Goal: Task Accomplishment & Management: Use online tool/utility

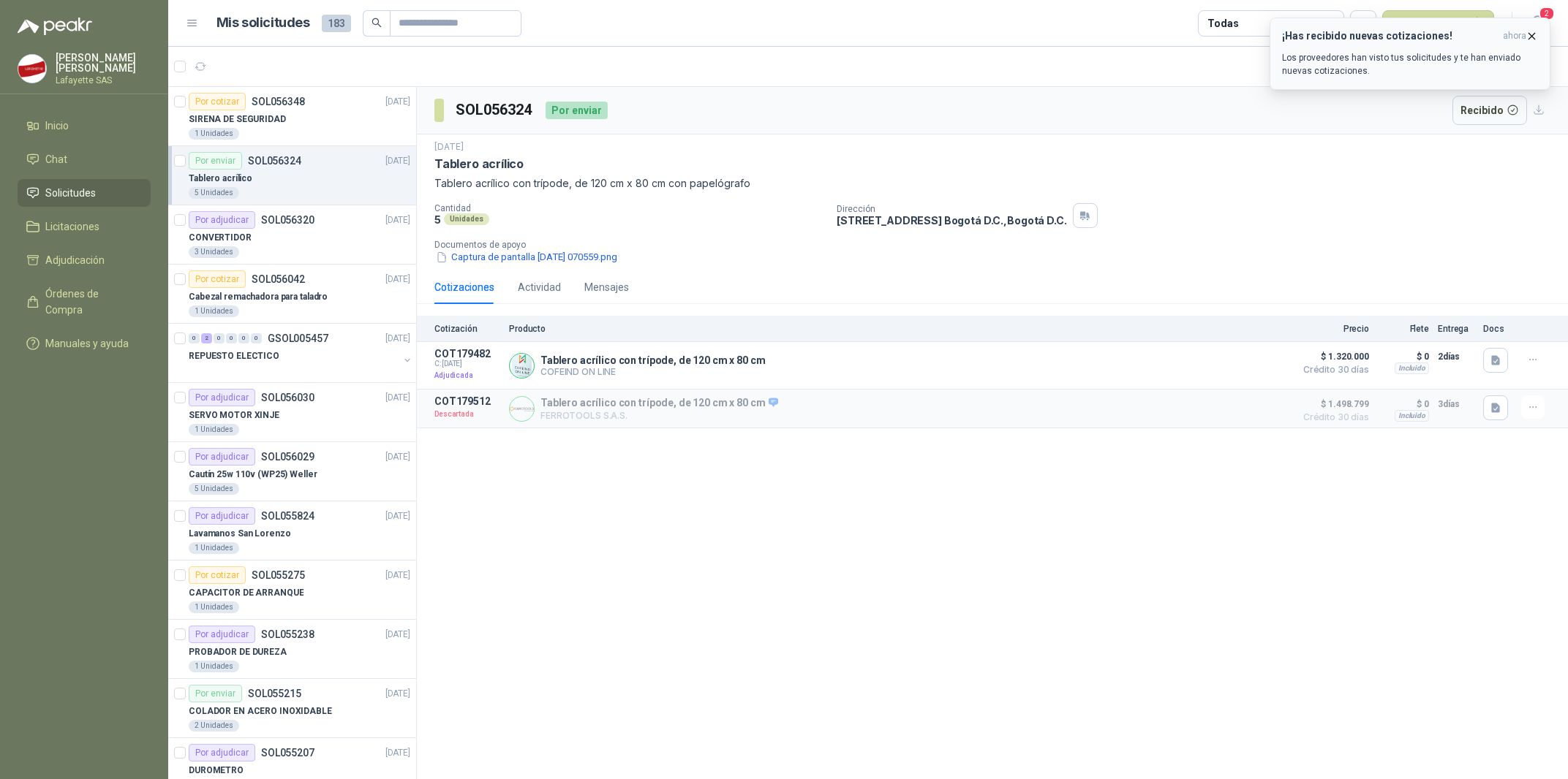
click at [1317, 75] on p "Los proveedores han visto tus solicitudes y te han enviado nuevas cotizaciones." at bounding box center [1410, 64] width 256 height 26
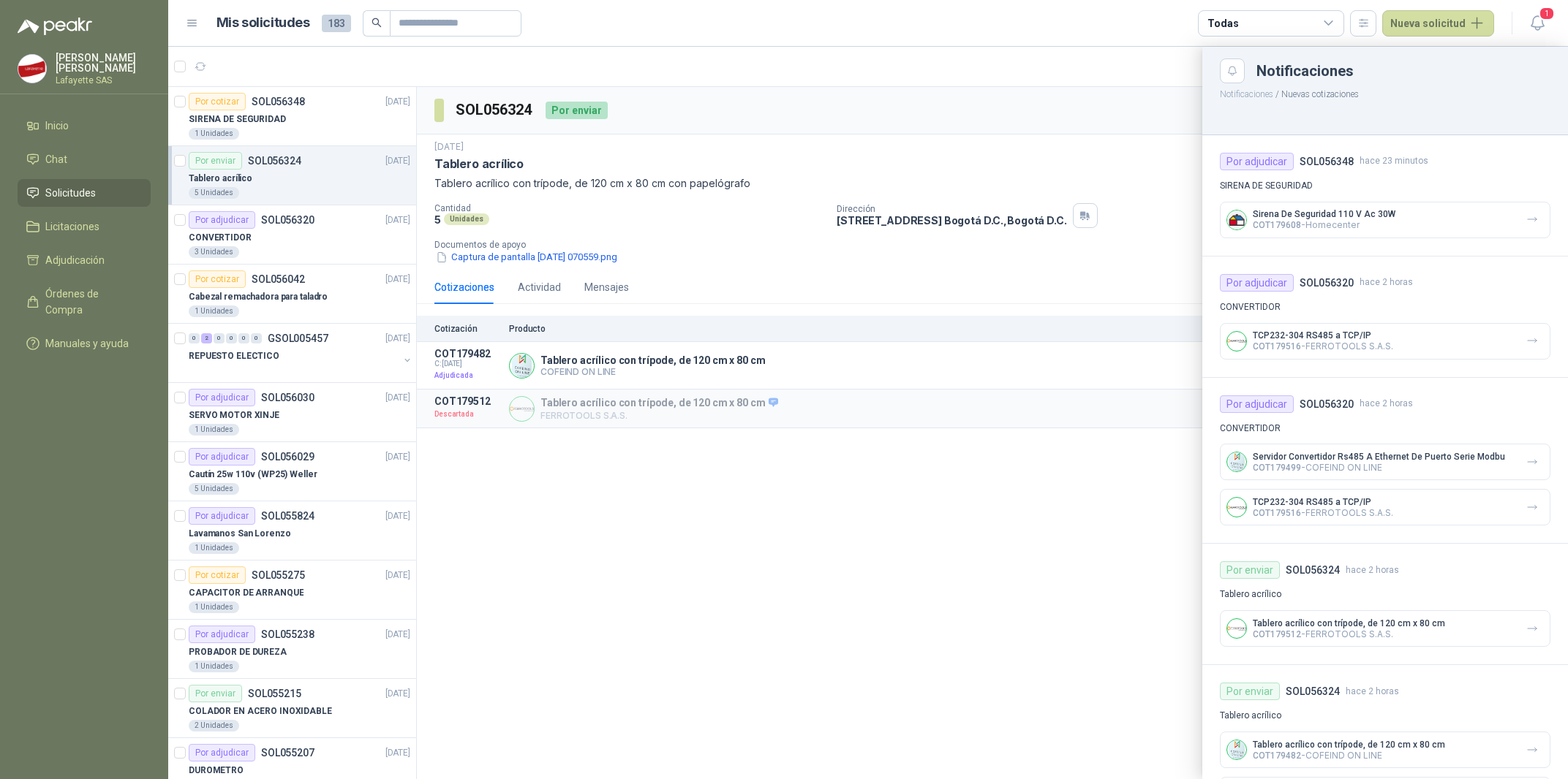
click at [945, 60] on div at bounding box center [868, 413] width 1400 height 733
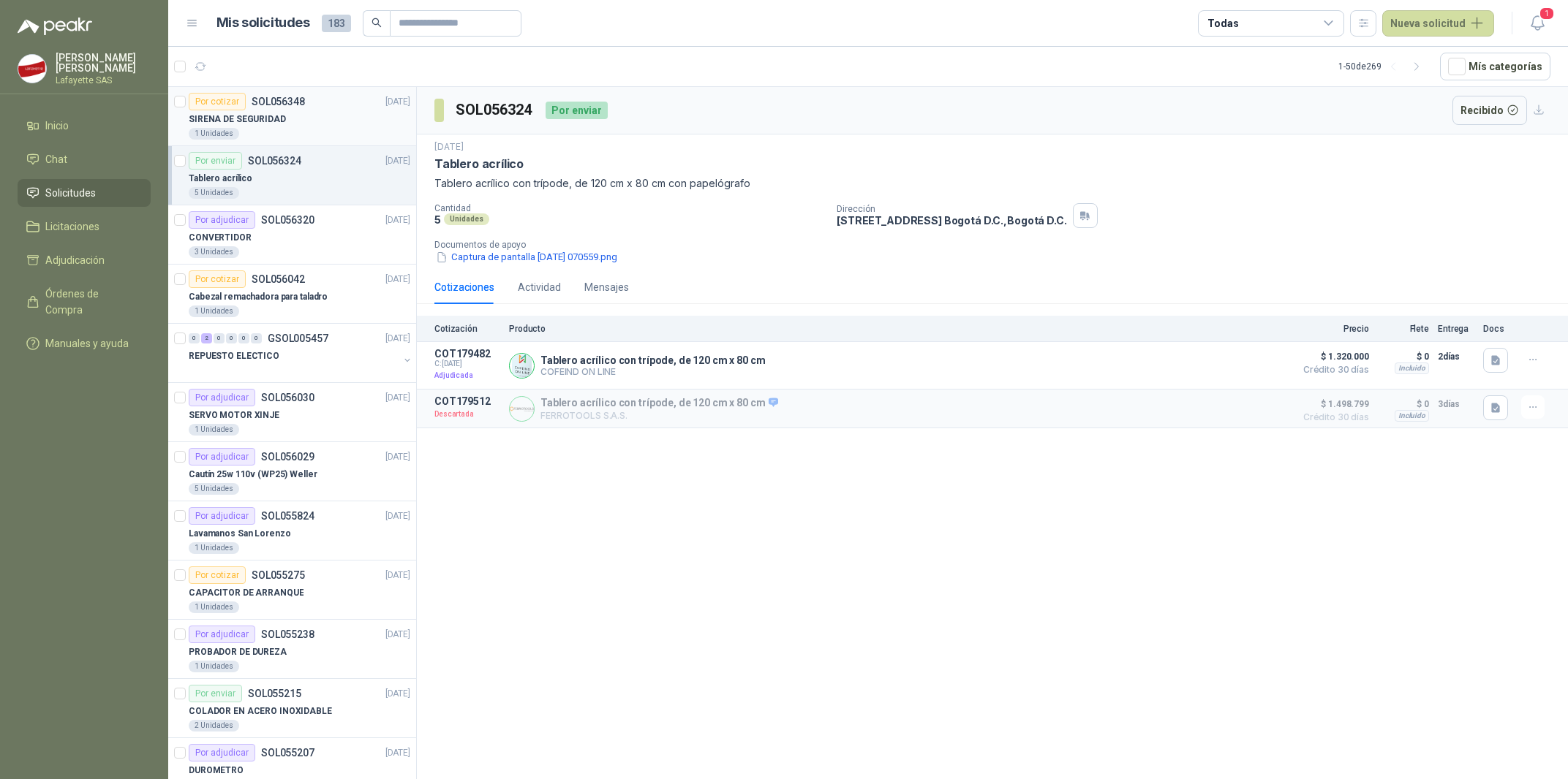
click at [241, 105] on div "Por cotizar" at bounding box center [217, 101] width 57 height 18
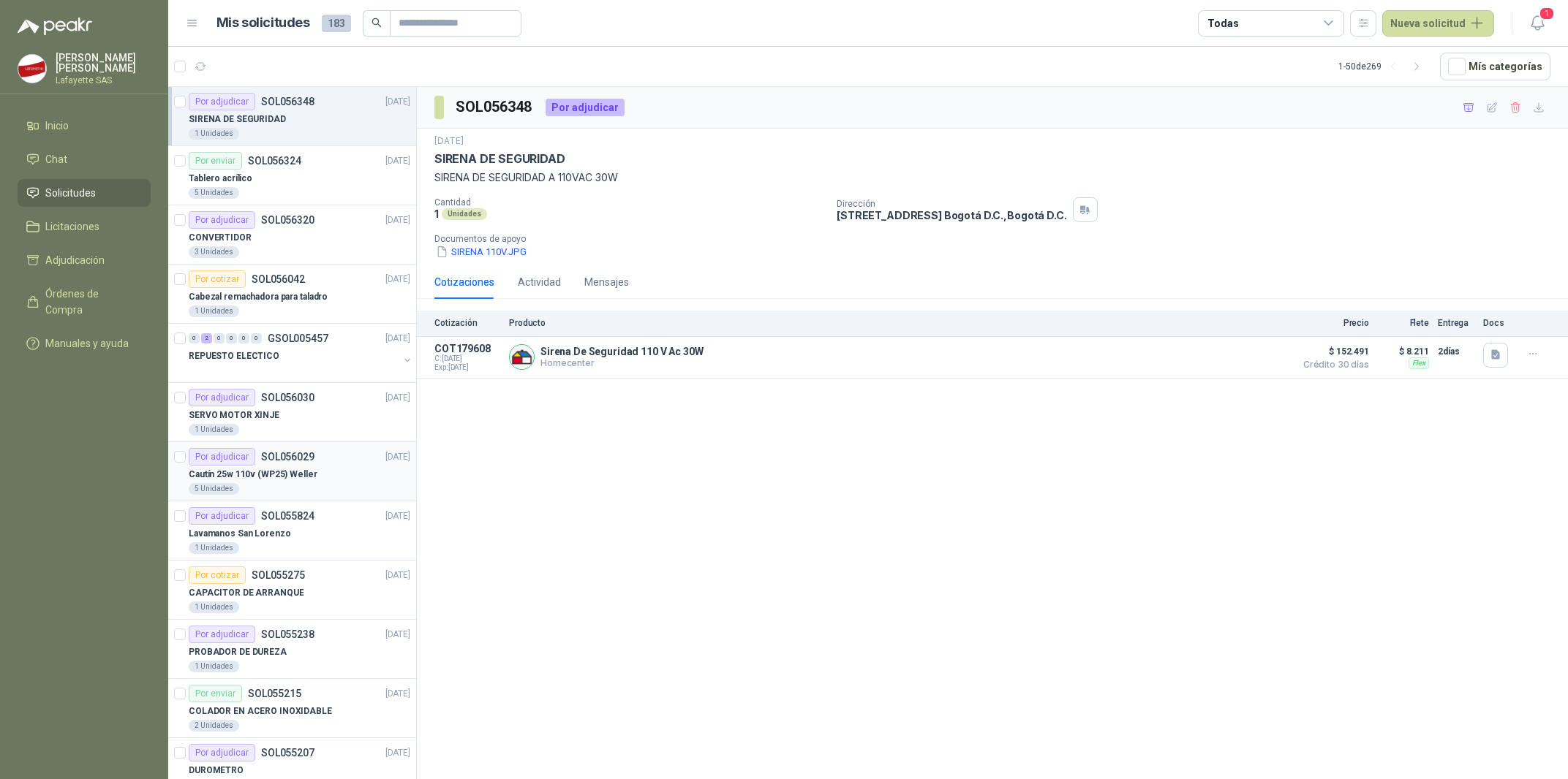
click at [239, 478] on p "Cautín 25w 110v (WP25) Weller" at bounding box center [253, 475] width 129 height 14
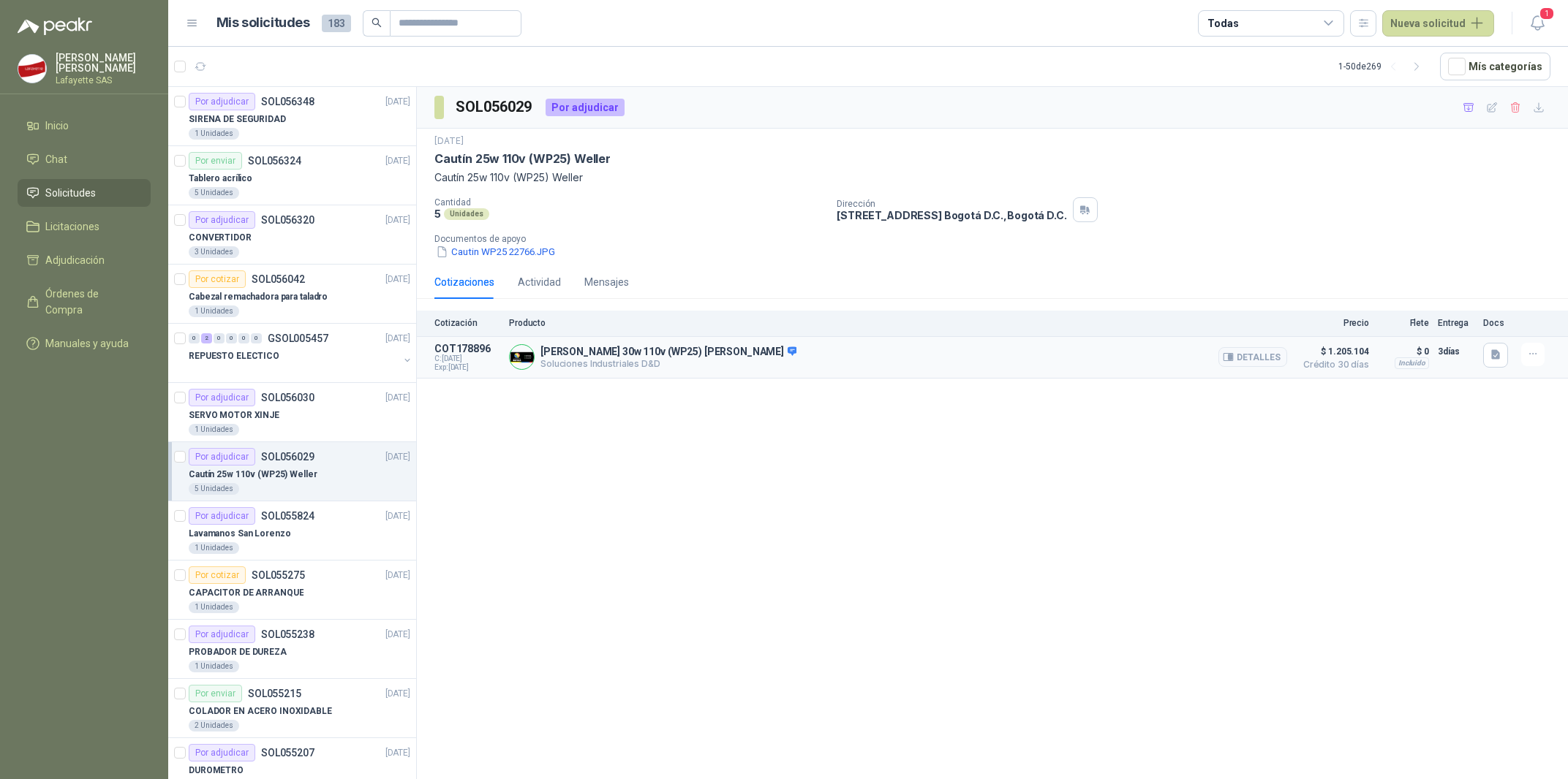
click at [598, 357] on p "[PERSON_NAME] 30w 110v (WP25) [PERSON_NAME]" at bounding box center [668, 352] width 256 height 13
click at [1244, 352] on button "Detalles" at bounding box center [1253, 357] width 69 height 20
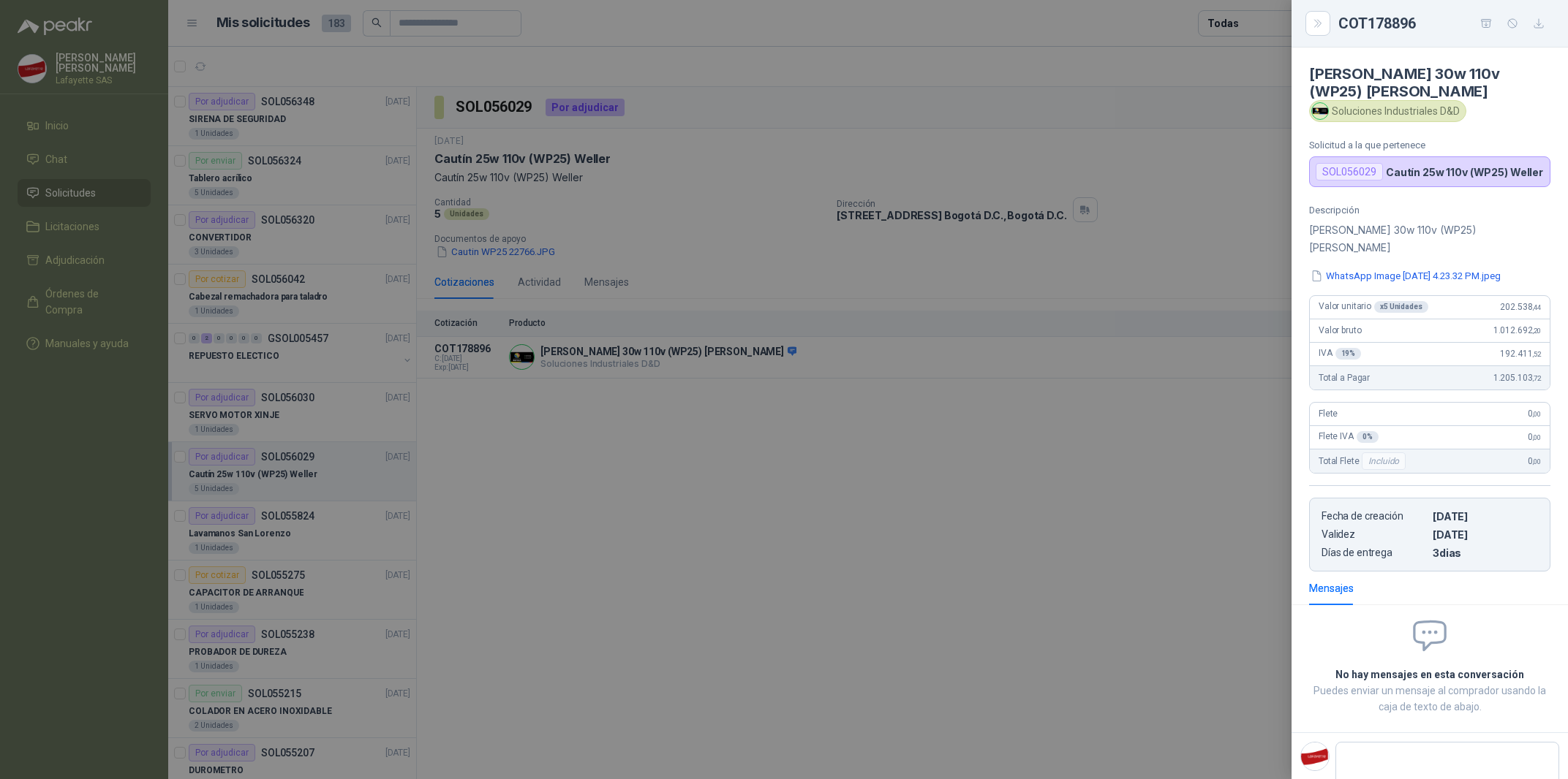
click at [786, 485] on div at bounding box center [784, 389] width 1568 height 779
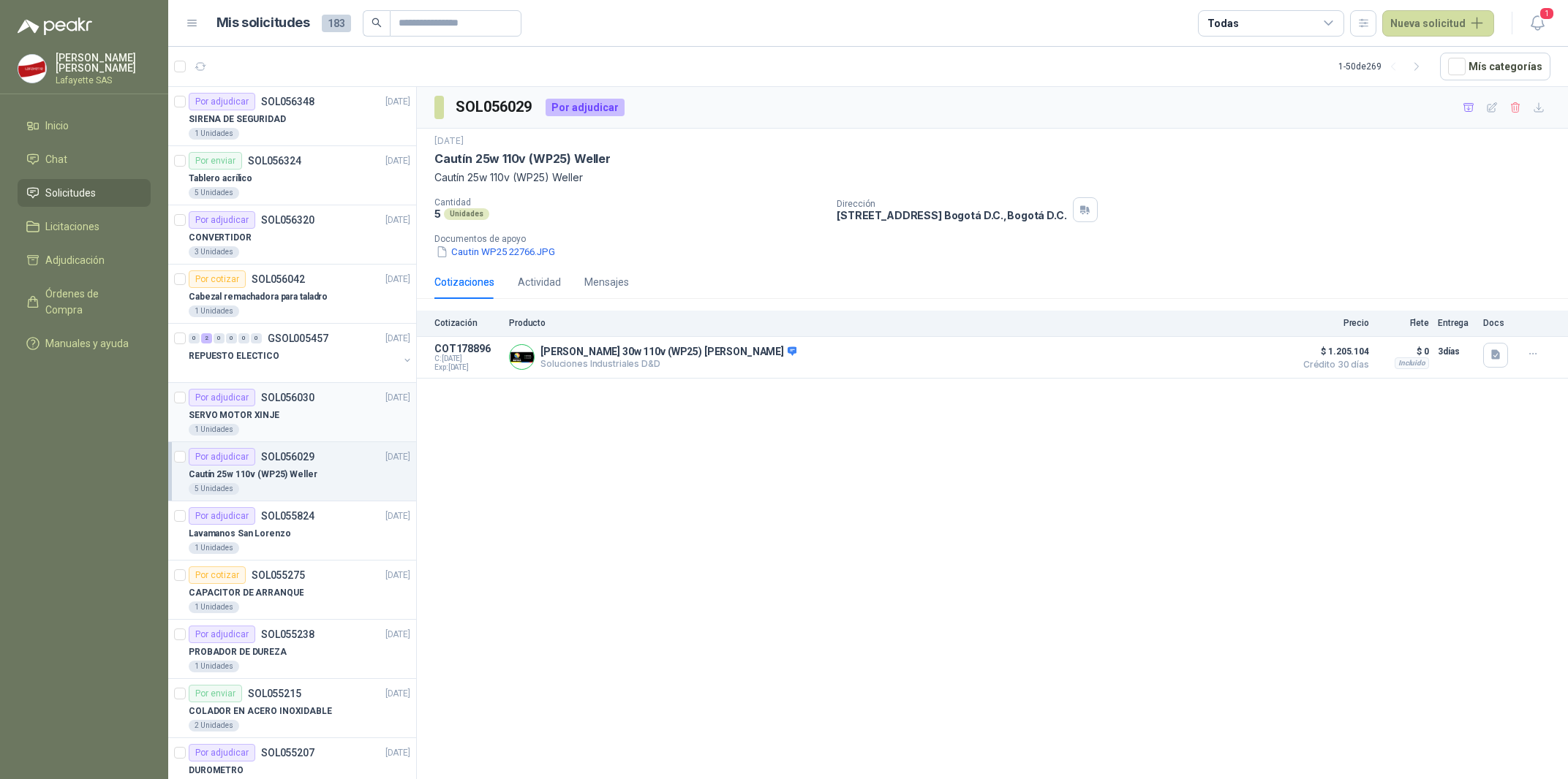
click at [285, 424] on div "SERVO MOTOR XINJE" at bounding box center [299, 415] width 222 height 18
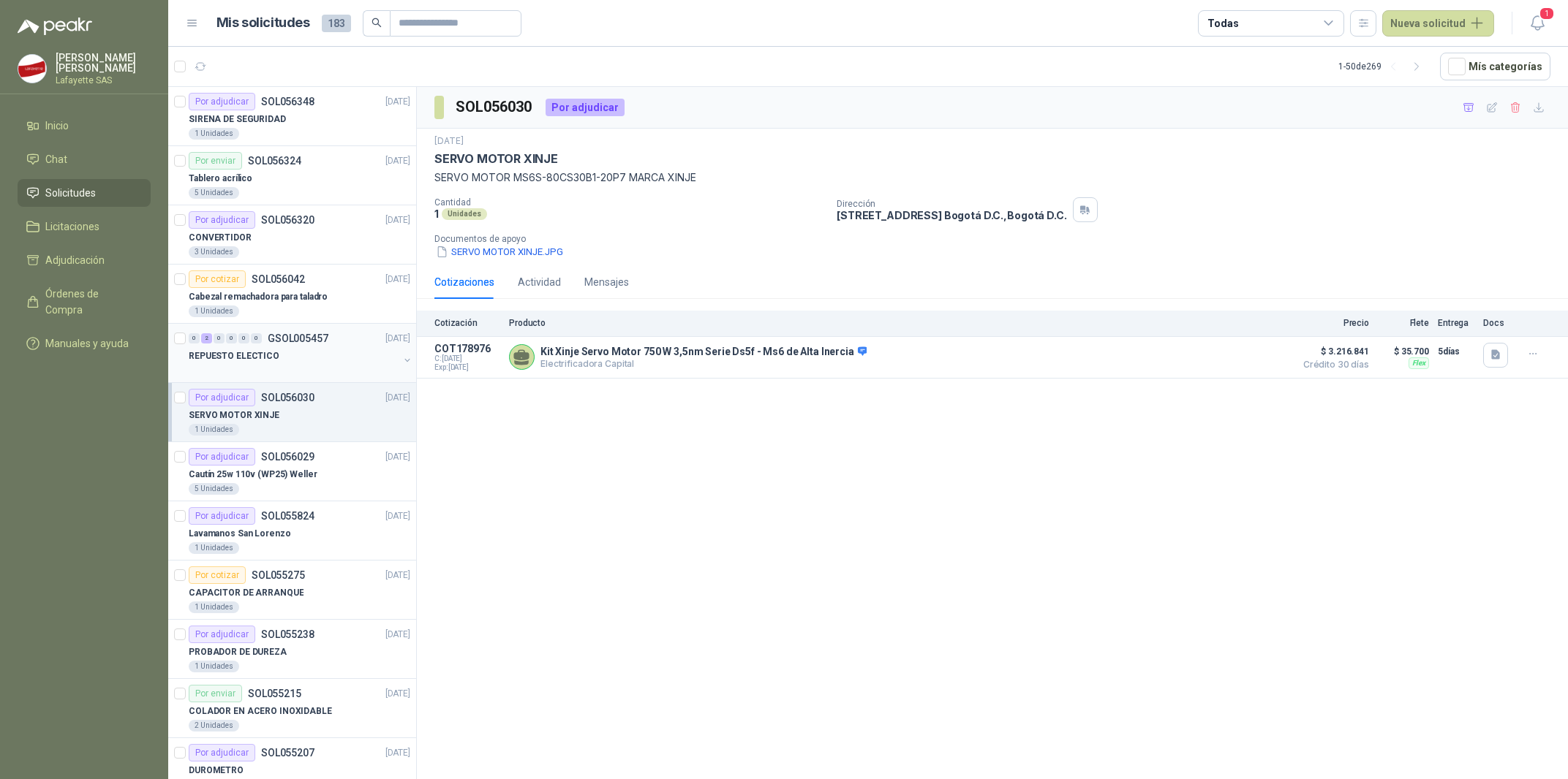
click at [253, 352] on p "REPUESTO ELECTICO" at bounding box center [233, 357] width 90 height 14
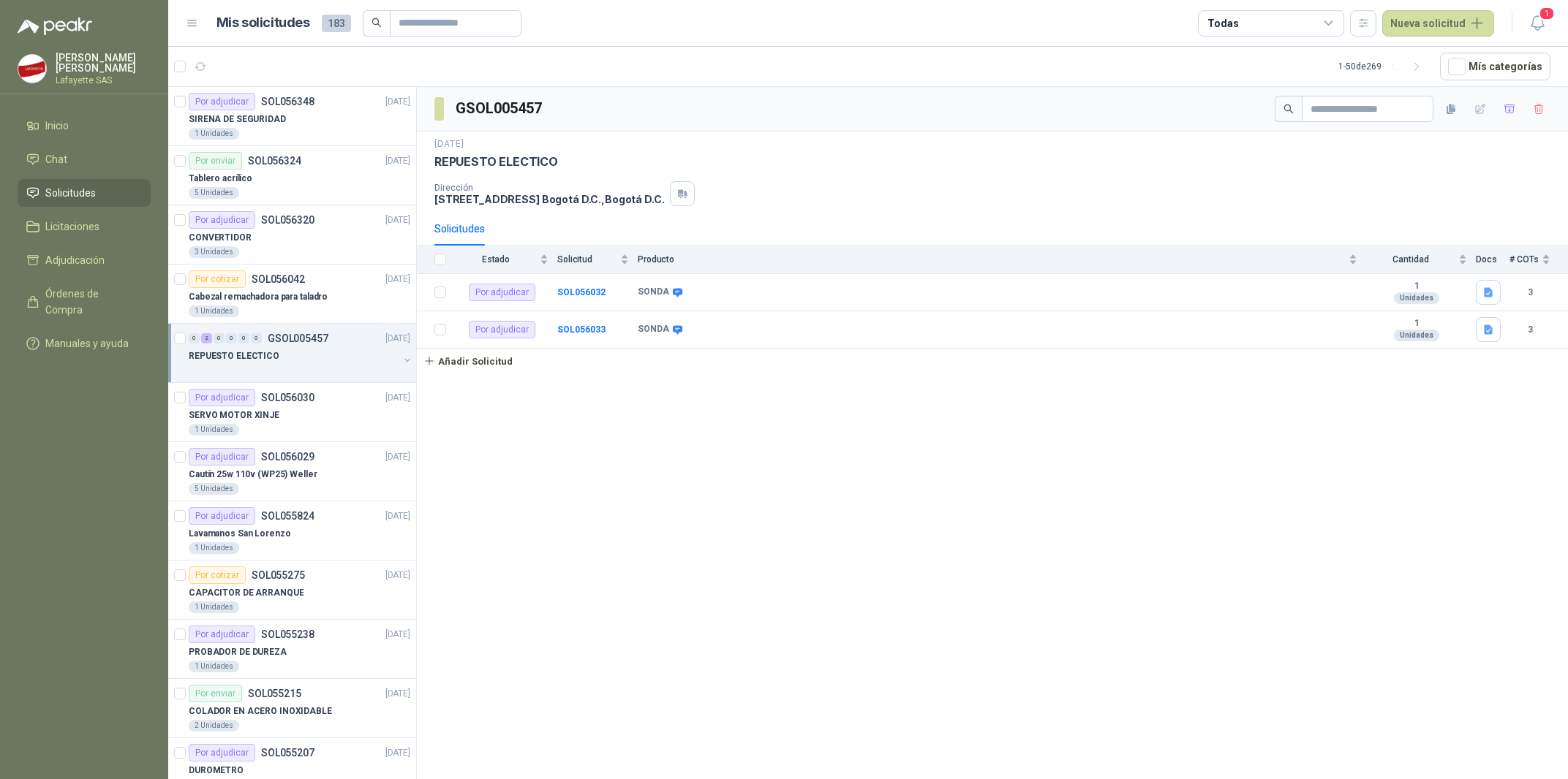
click at [288, 364] on div "REPUESTO ELECTICO" at bounding box center [294, 356] width 210 height 18
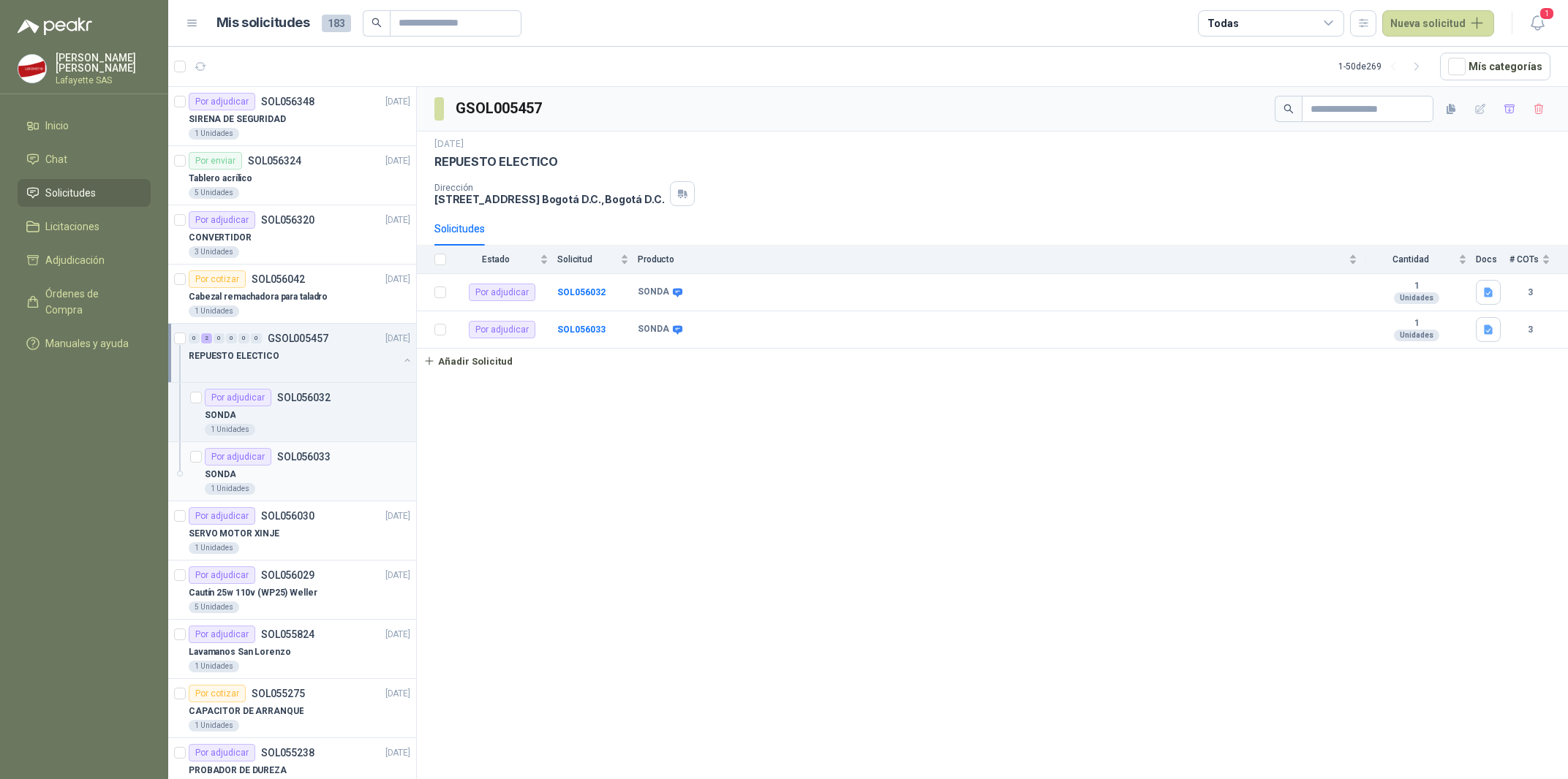
click at [290, 466] on div "Por adjudicar SOL056033" at bounding box center [267, 456] width 126 height 18
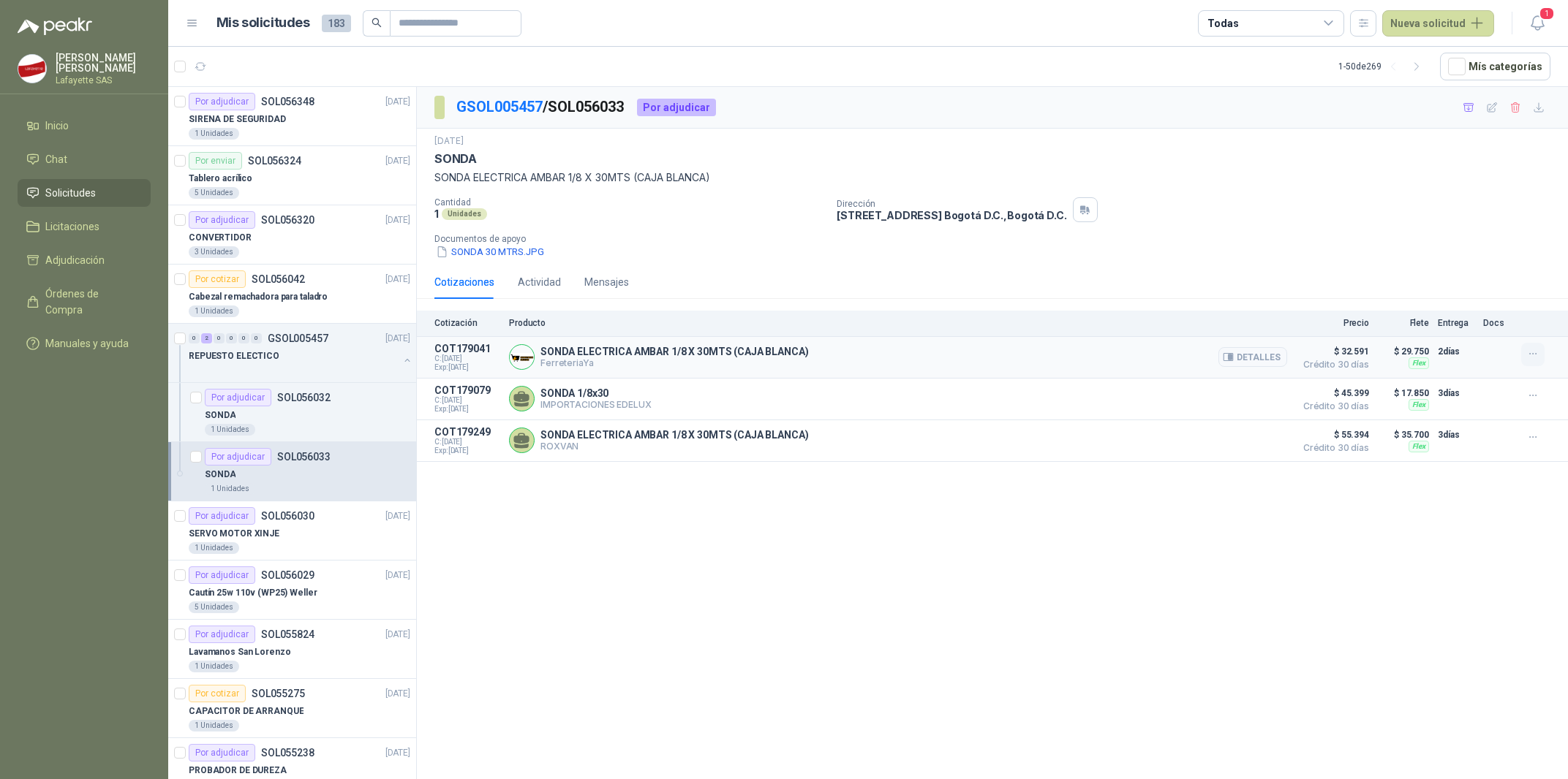
click at [1526, 357] on button "button" at bounding box center [1533, 354] width 23 height 23
click at [1490, 298] on button "Añadir" at bounding box center [1504, 296] width 117 height 23
click at [252, 408] on div "SONDA" at bounding box center [307, 415] width 205 height 18
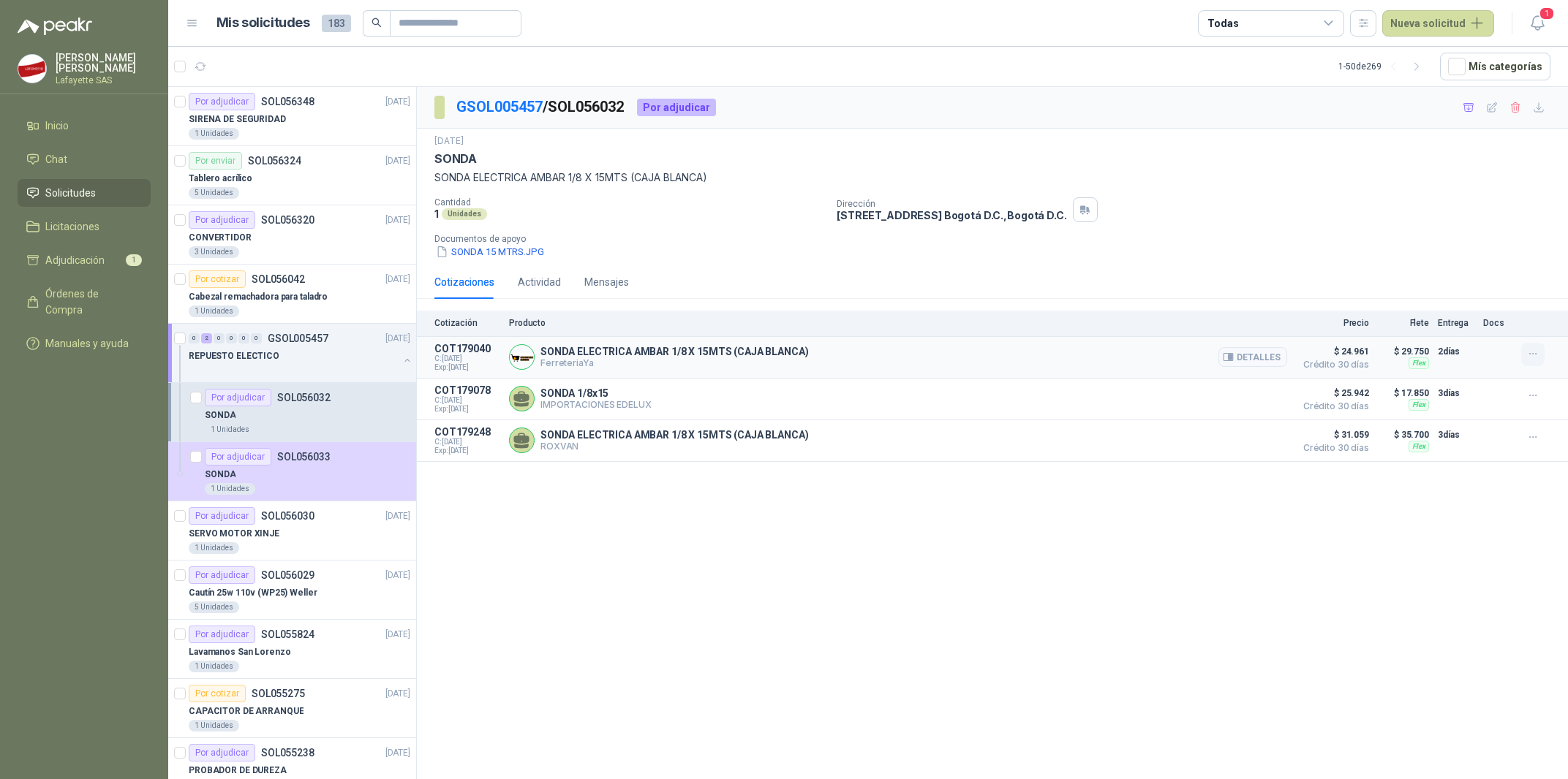
click at [1536, 356] on icon "button" at bounding box center [1533, 354] width 12 height 12
click at [1509, 307] on button "Añadir" at bounding box center [1504, 296] width 117 height 23
click at [1303, 540] on div "GSOL005457 / SOL056032 Por adjudicar [DATE] SONDA SONDA ELECTRICA AMBAR 1/8 X 1…" at bounding box center [993, 435] width 1151 height 697
click at [90, 266] on span "Adjudicación" at bounding box center [75, 260] width 59 height 16
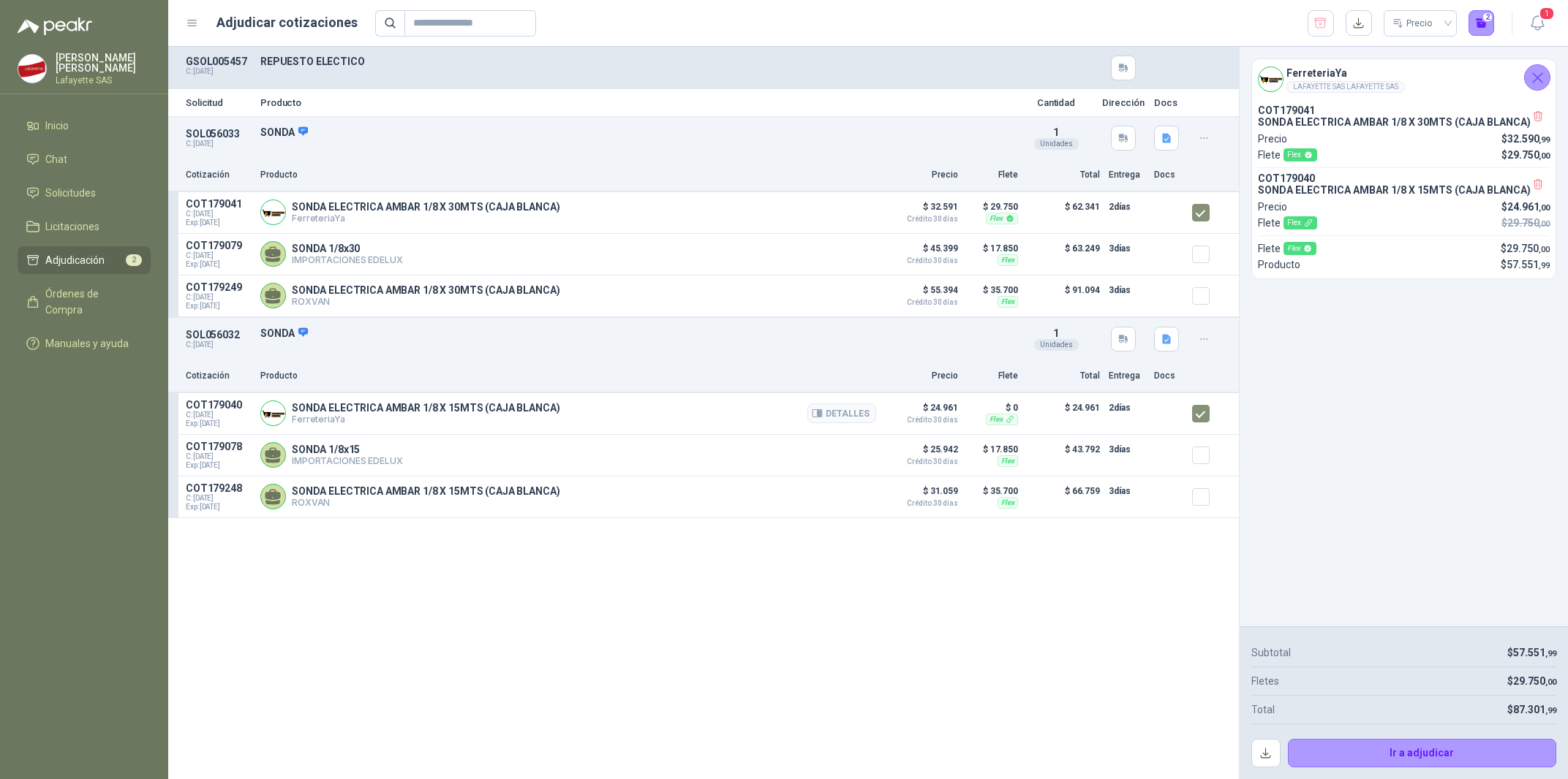
click at [492, 414] on p "SONDA ELECTRICA AMBAR 1/8 X 15MTS (CAJA BLANCA)" at bounding box center [426, 408] width 268 height 12
click at [815, 213] on icon "button" at bounding box center [817, 212] width 9 height 7
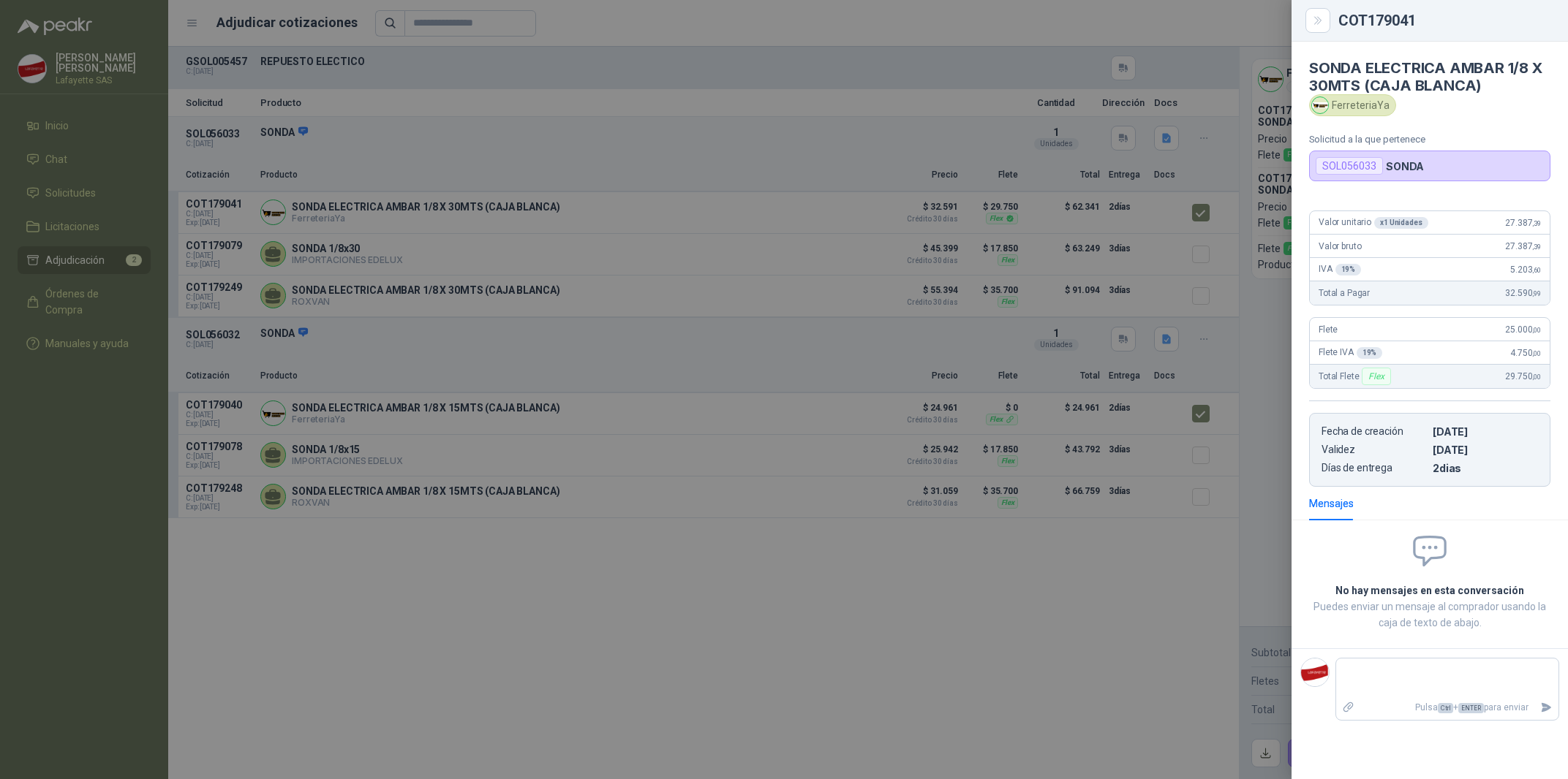
click at [1046, 590] on div at bounding box center [784, 389] width 1568 height 779
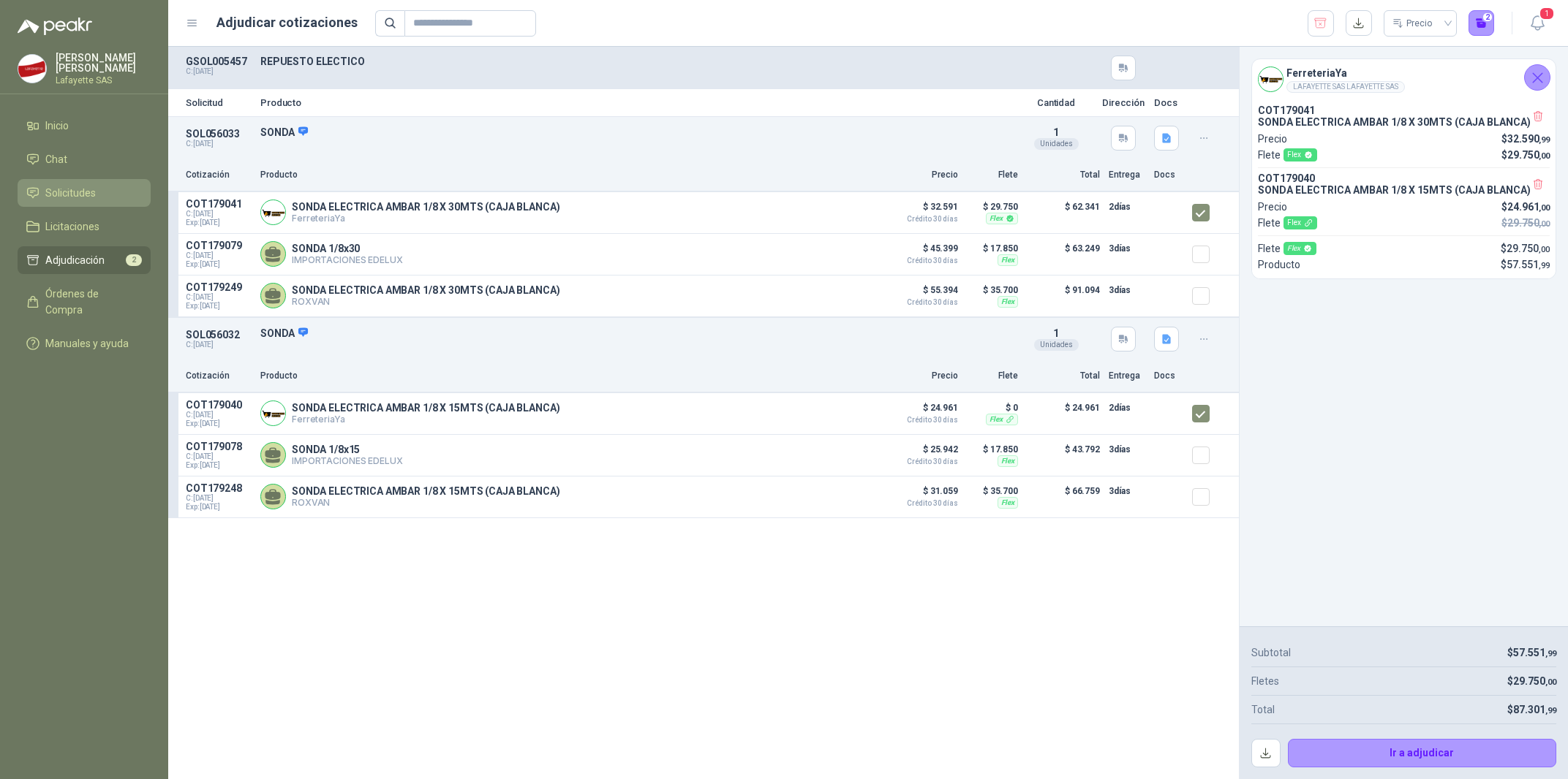
click at [85, 188] on span "Solicitudes" at bounding box center [70, 193] width 50 height 16
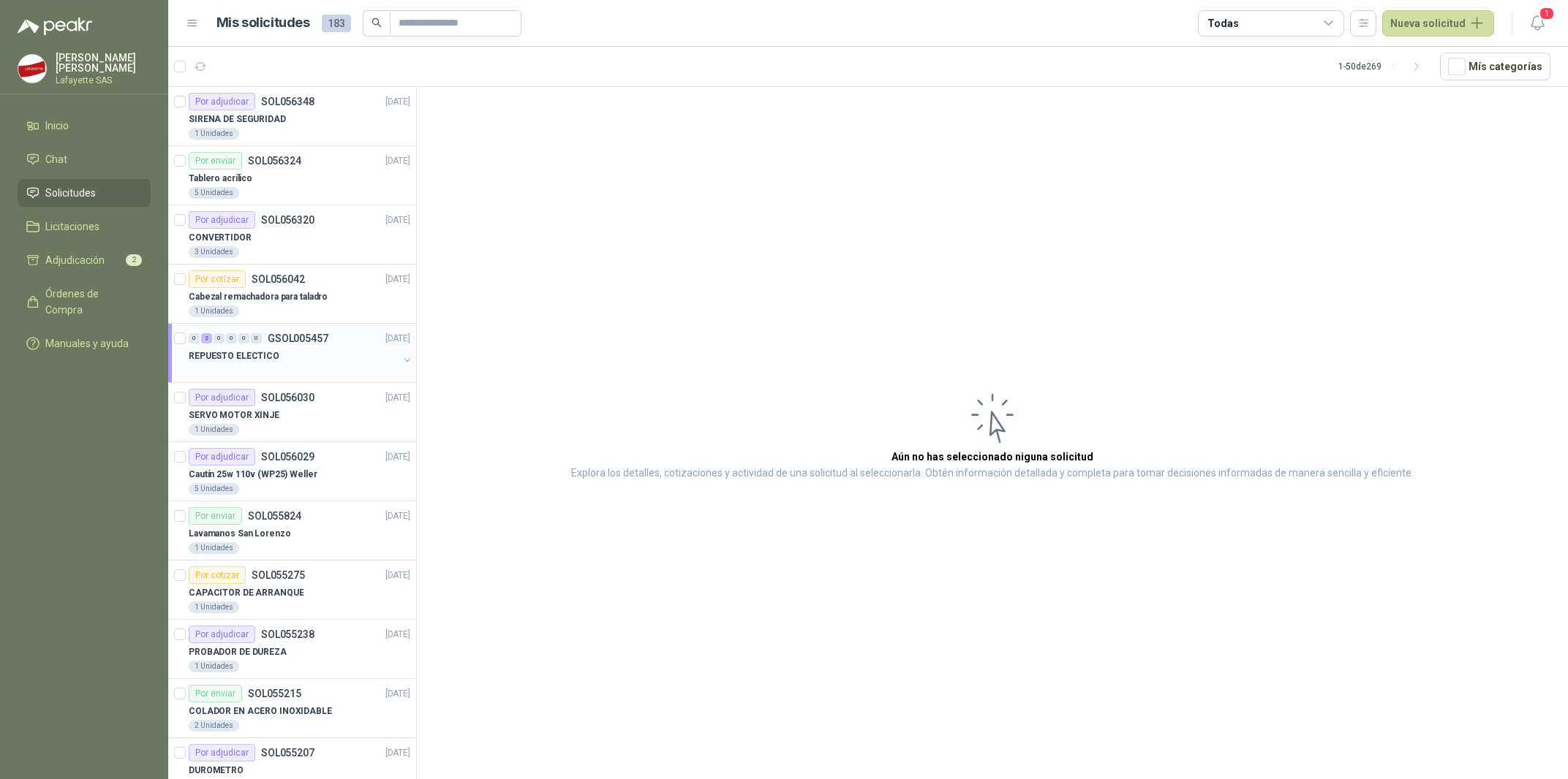
click at [320, 340] on p "GSOL005457" at bounding box center [298, 338] width 61 height 10
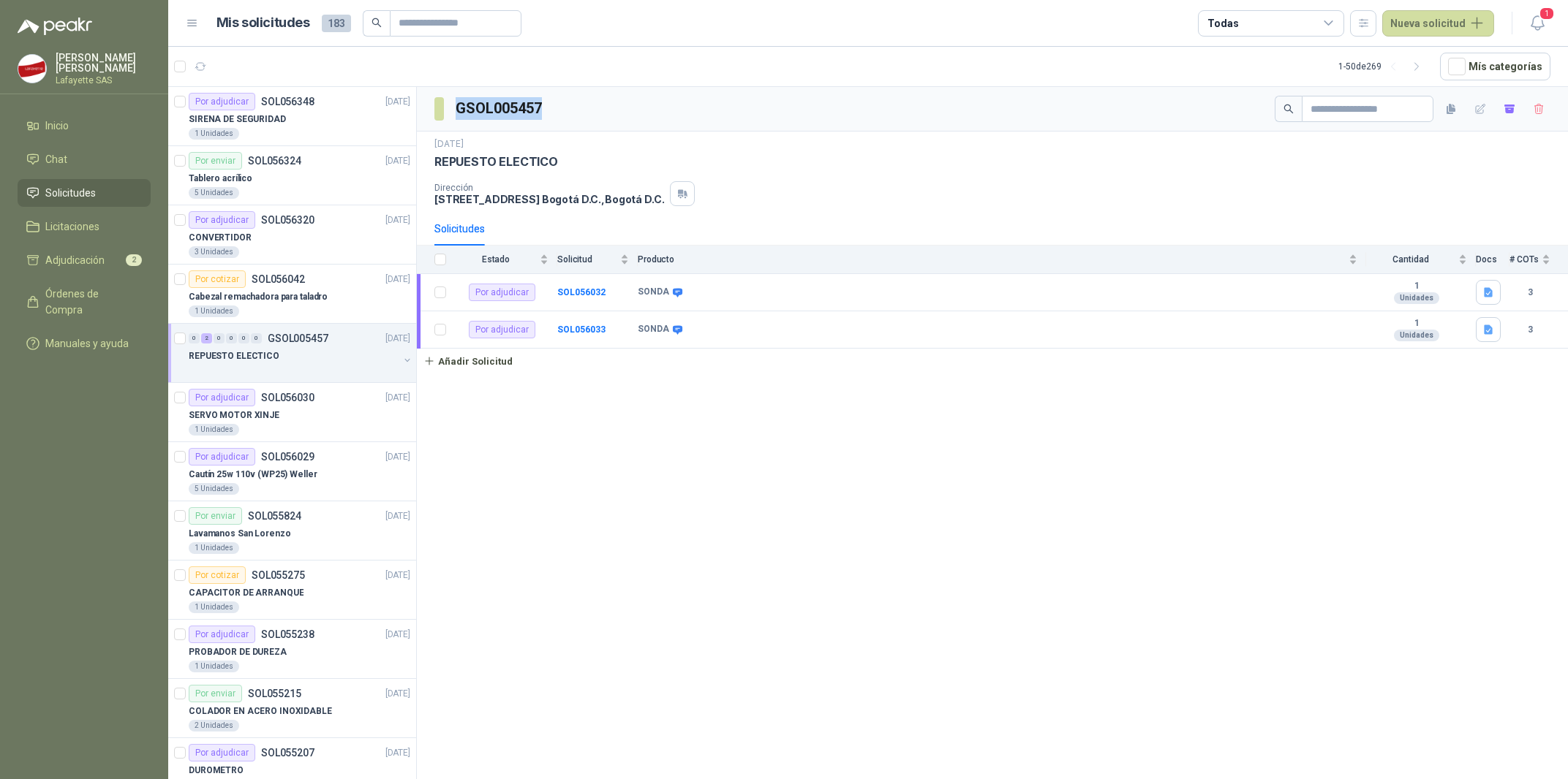
drag, startPoint x: 457, startPoint y: 113, endPoint x: 554, endPoint y: 117, distance: 97.1
click at [554, 117] on div "GSOL005457" at bounding box center [993, 110] width 1151 height 45
copy h3 "GSOL005457"
click at [288, 364] on div "REPUESTO ELECTICO" at bounding box center [294, 356] width 210 height 18
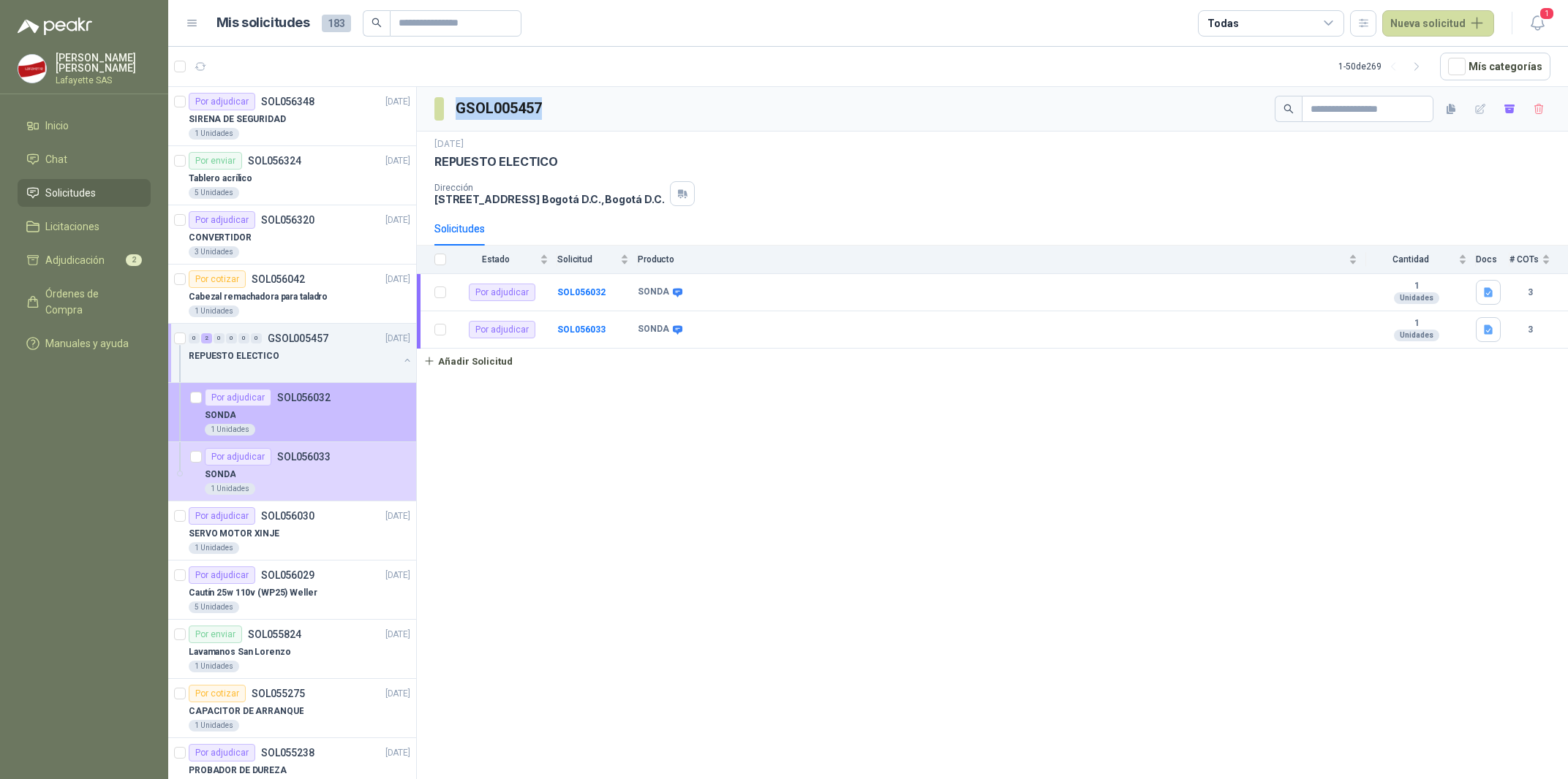
click at [327, 422] on div "SONDA" at bounding box center [307, 415] width 205 height 18
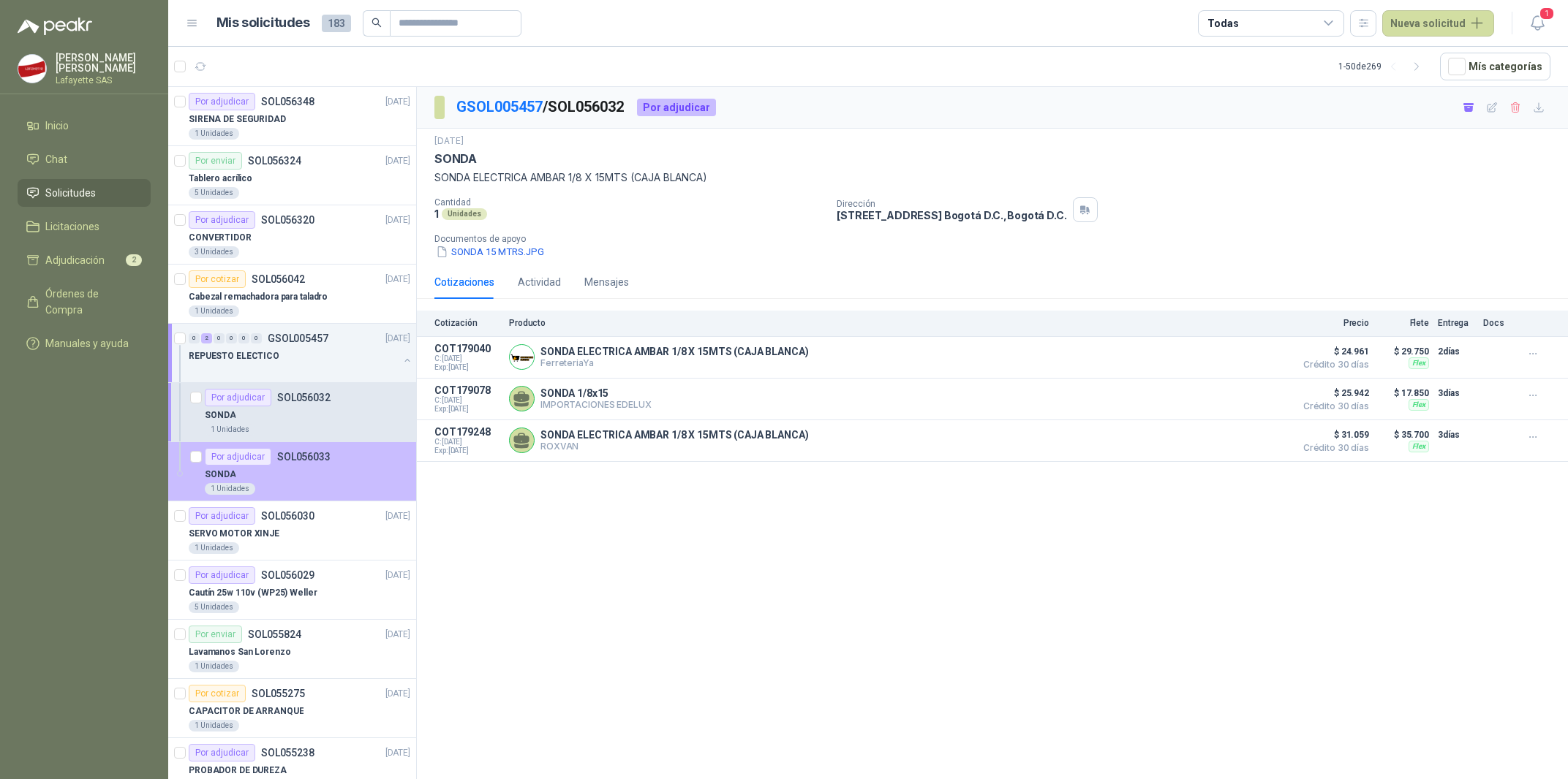
click at [304, 469] on div "SONDA" at bounding box center [307, 474] width 205 height 18
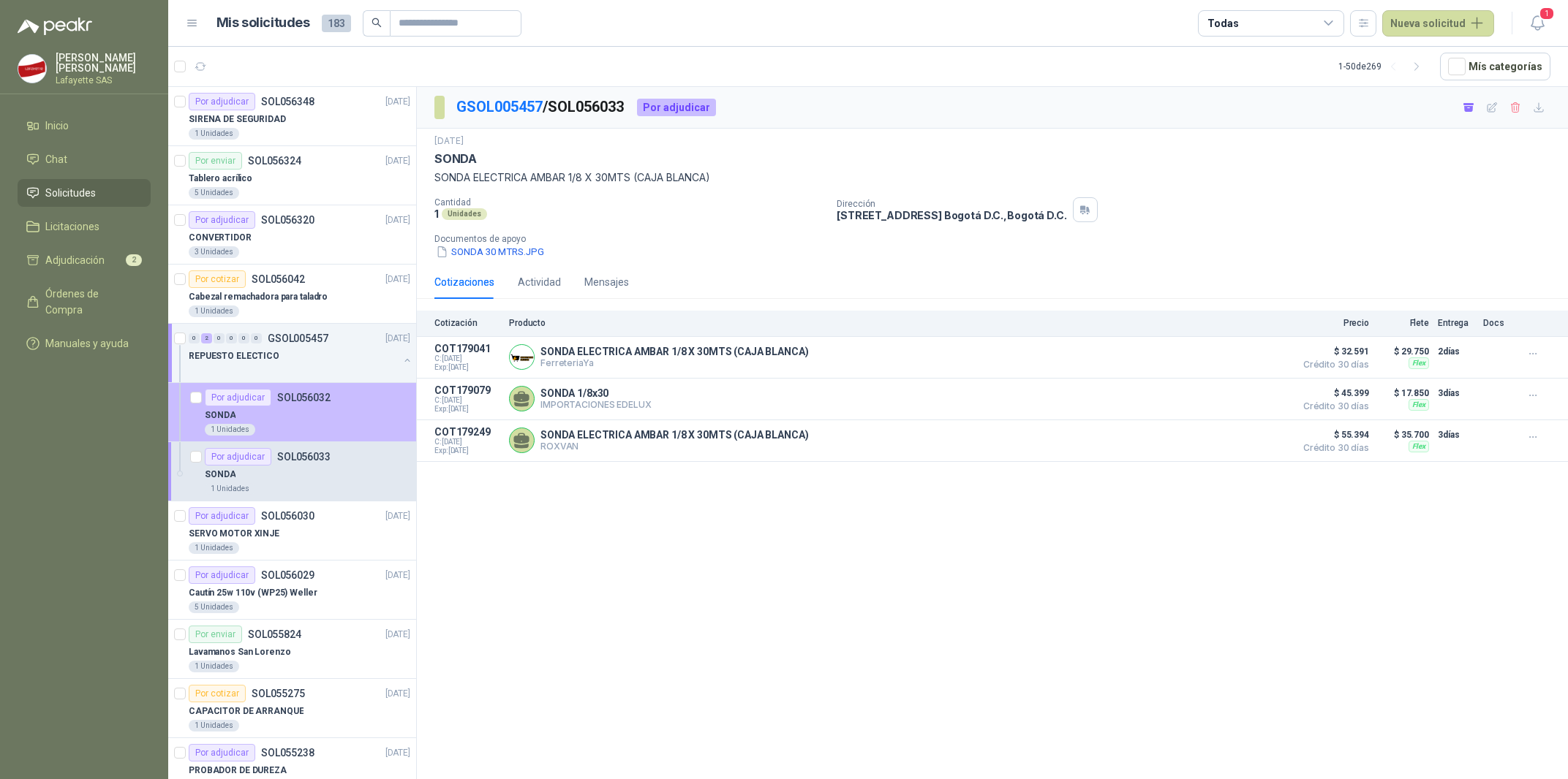
click at [324, 432] on div "1 Unidades" at bounding box center [307, 429] width 205 height 12
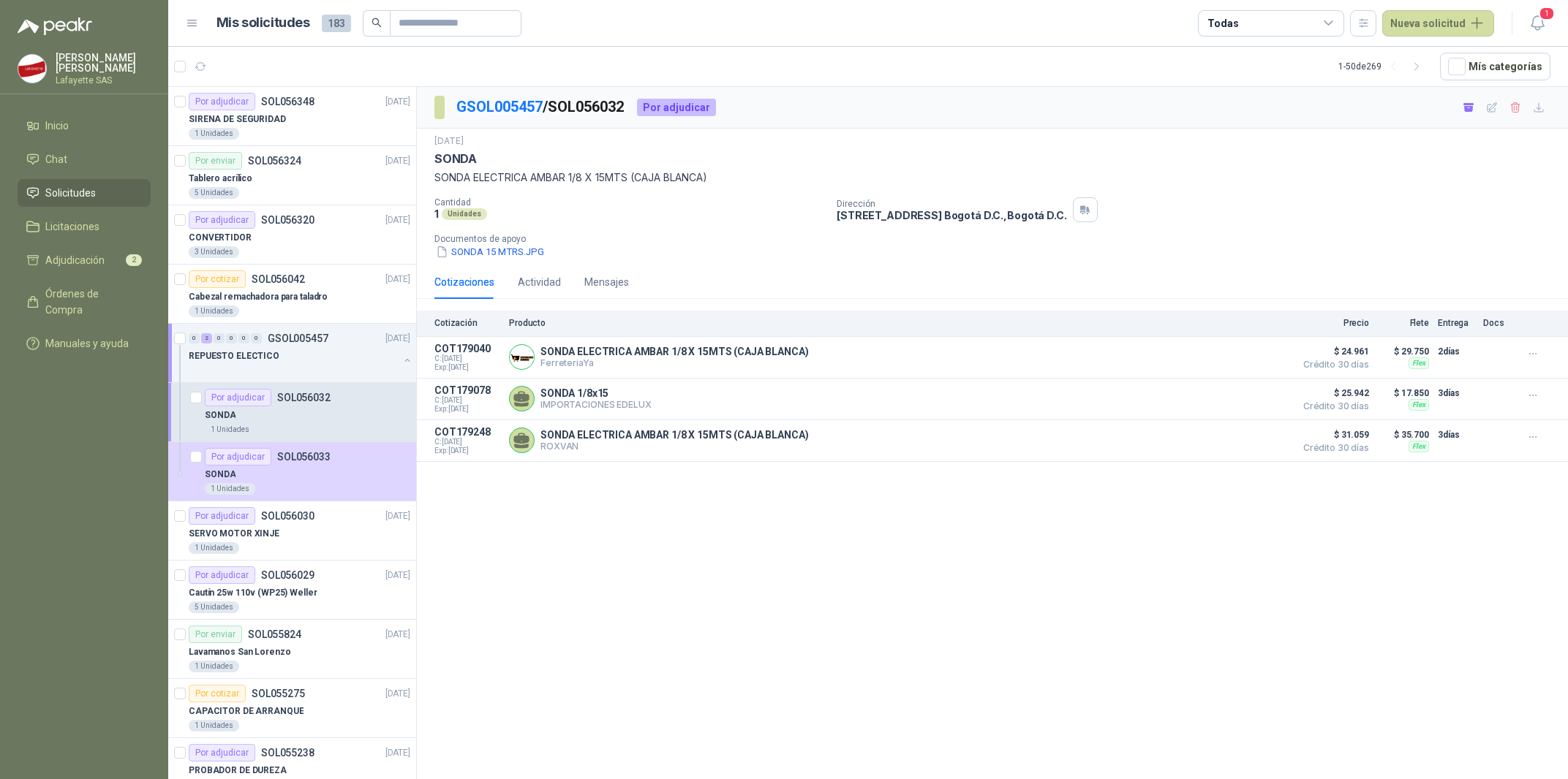
drag, startPoint x: 556, startPoint y: 103, endPoint x: 636, endPoint y: 114, distance: 80.8
click at [636, 114] on div "GSOL005457 / SOL056032 Por adjudicar" at bounding box center [575, 107] width 282 height 23
copy p "SOL056032"
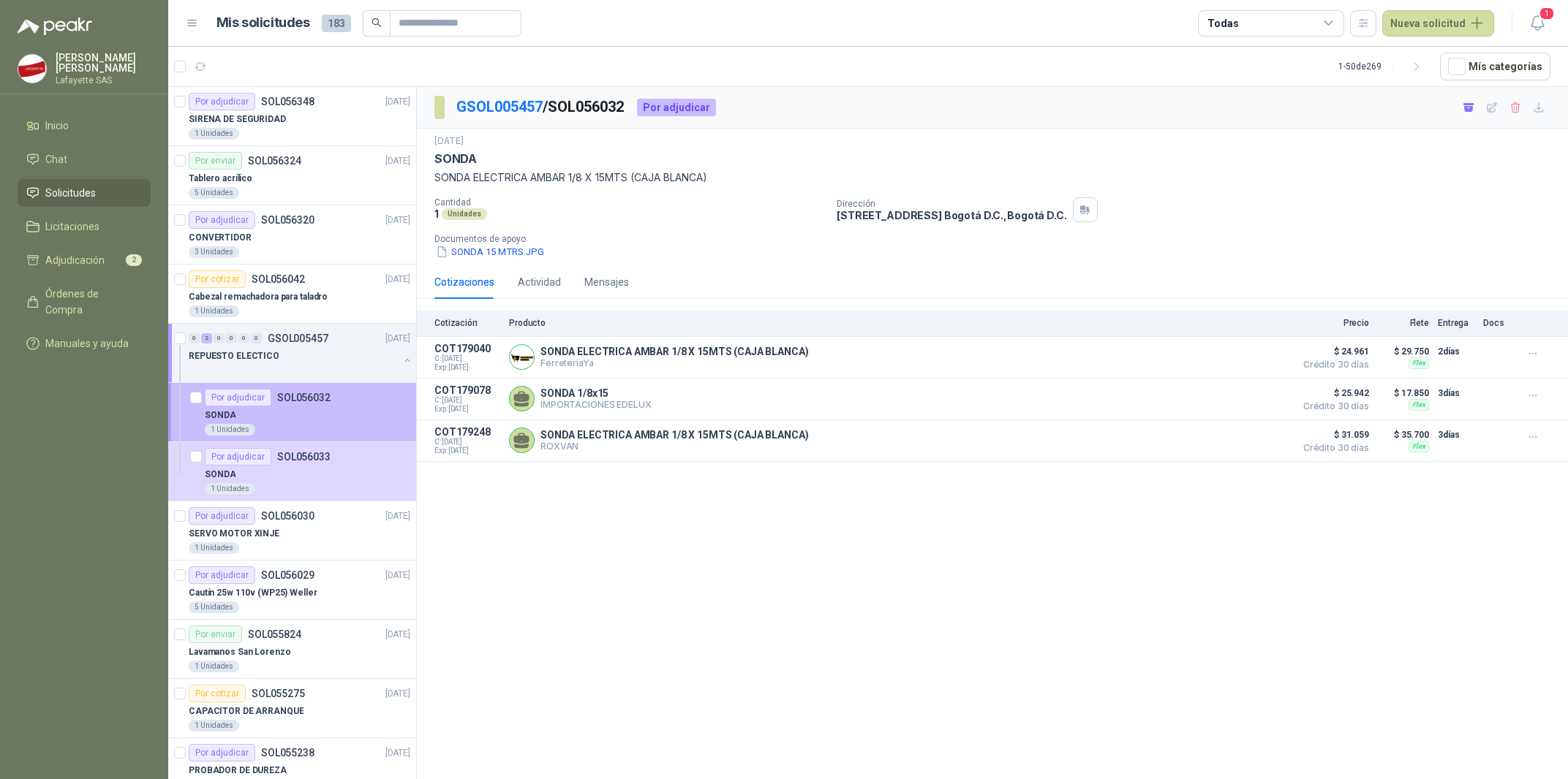
click at [286, 427] on div "1 Unidades" at bounding box center [307, 429] width 205 height 12
click at [296, 422] on div "SONDA" at bounding box center [307, 415] width 205 height 18
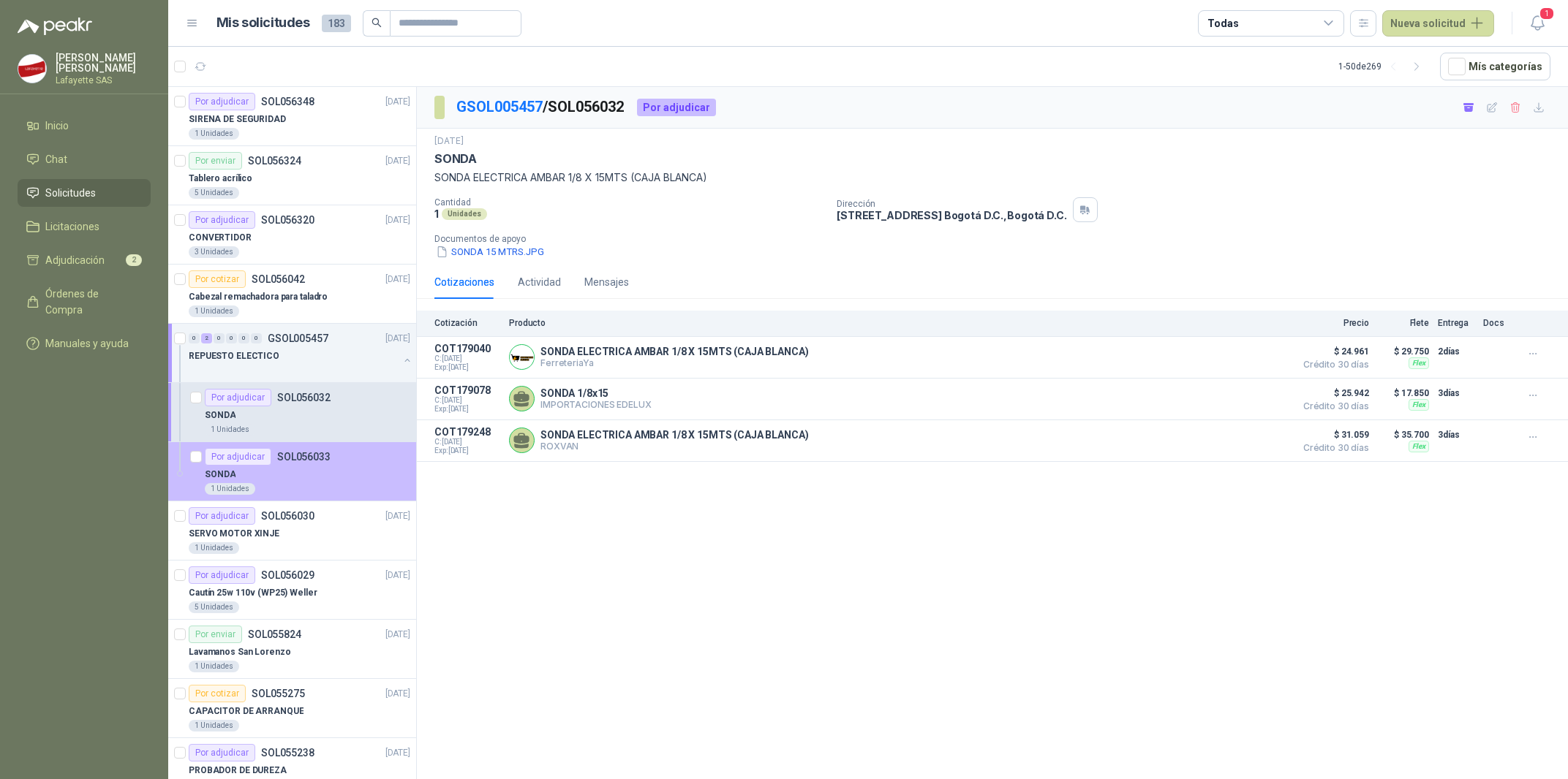
click at [291, 483] on div "SONDA" at bounding box center [307, 474] width 205 height 18
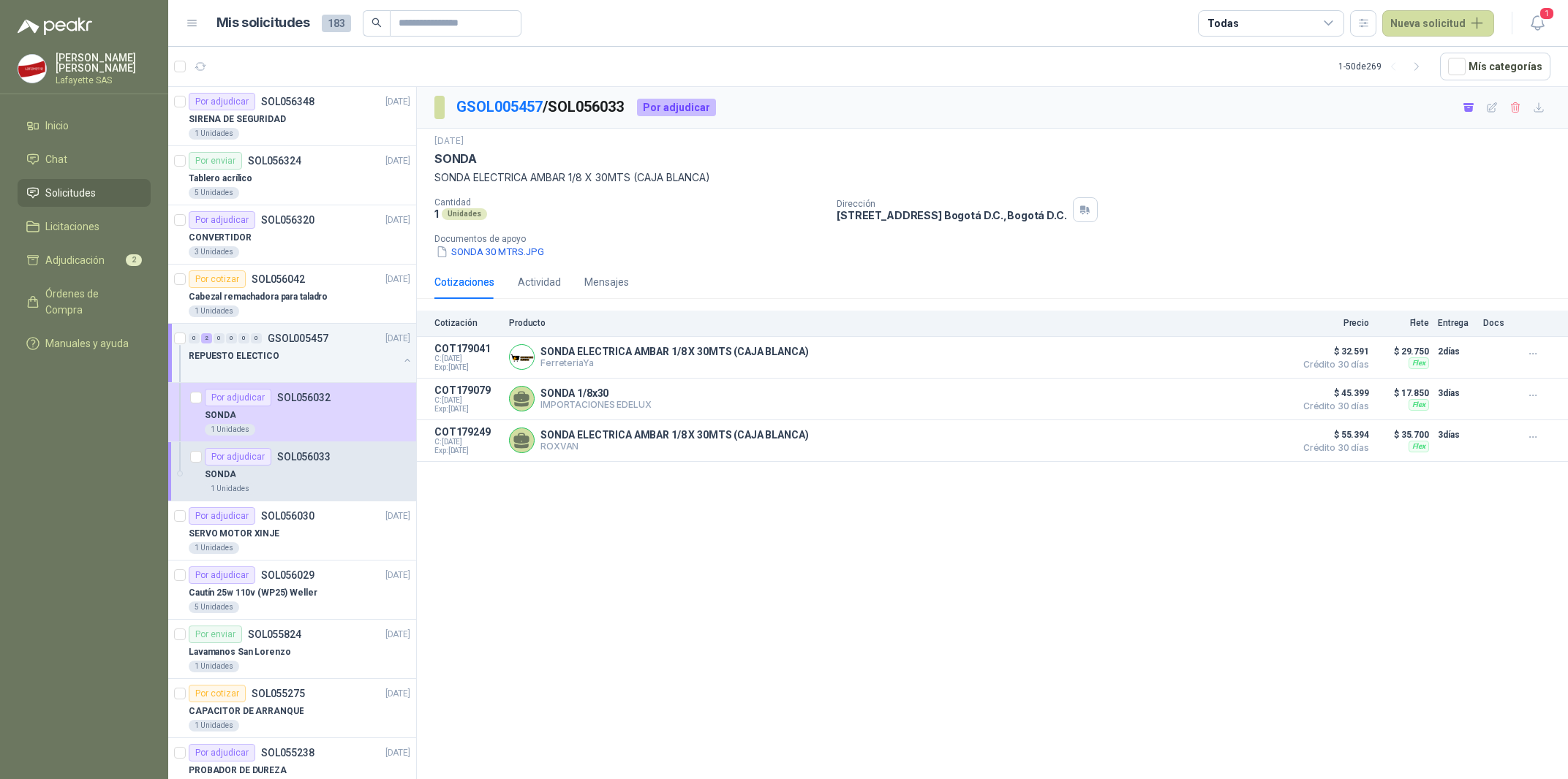
drag, startPoint x: 554, startPoint y: 111, endPoint x: 628, endPoint y: 110, distance: 74.0
click at [626, 110] on p "GSOL005457 / SOL056033" at bounding box center [541, 107] width 169 height 22
click at [570, 107] on p "GSOL005457 / SOL056033" at bounding box center [541, 107] width 169 height 22
drag, startPoint x: 558, startPoint y: 107, endPoint x: 634, endPoint y: 113, distance: 76.2
click at [626, 113] on p "GSOL005457 / SOL056033" at bounding box center [541, 107] width 169 height 22
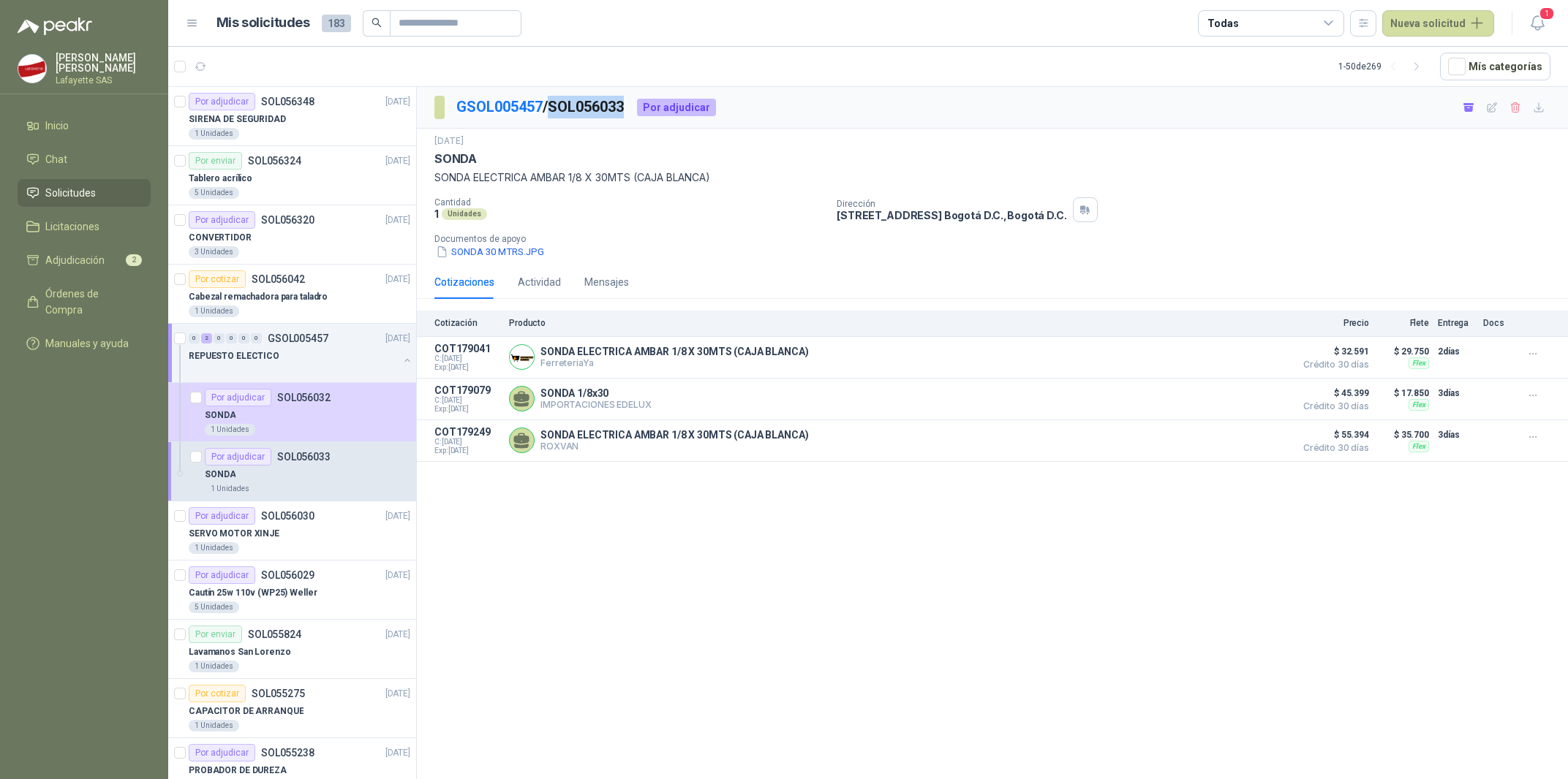
copy p "SOL056033"
click at [62, 266] on span "Adjudicación" at bounding box center [75, 260] width 59 height 16
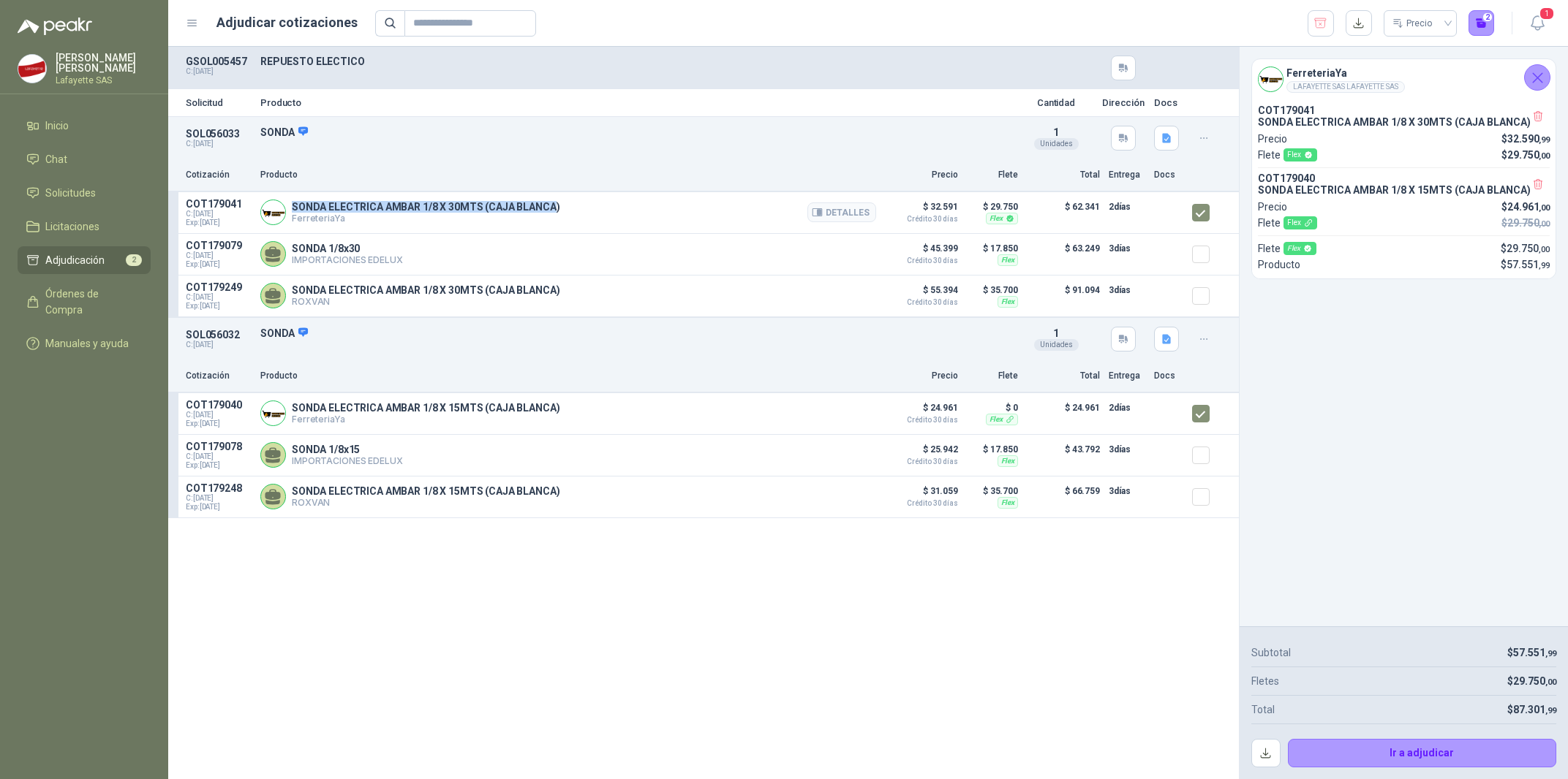
drag, startPoint x: 294, startPoint y: 205, endPoint x: 555, endPoint y: 208, distance: 261.0
click at [555, 208] on p "SONDA ELECTRICA AMBAR 1/8 X 30MTS (CAJA BLANCA)" at bounding box center [426, 206] width 268 height 12
copy p "SONDA ELECTRICA AMBAR 1/8 X 30MTS (CAJA BLANCA"
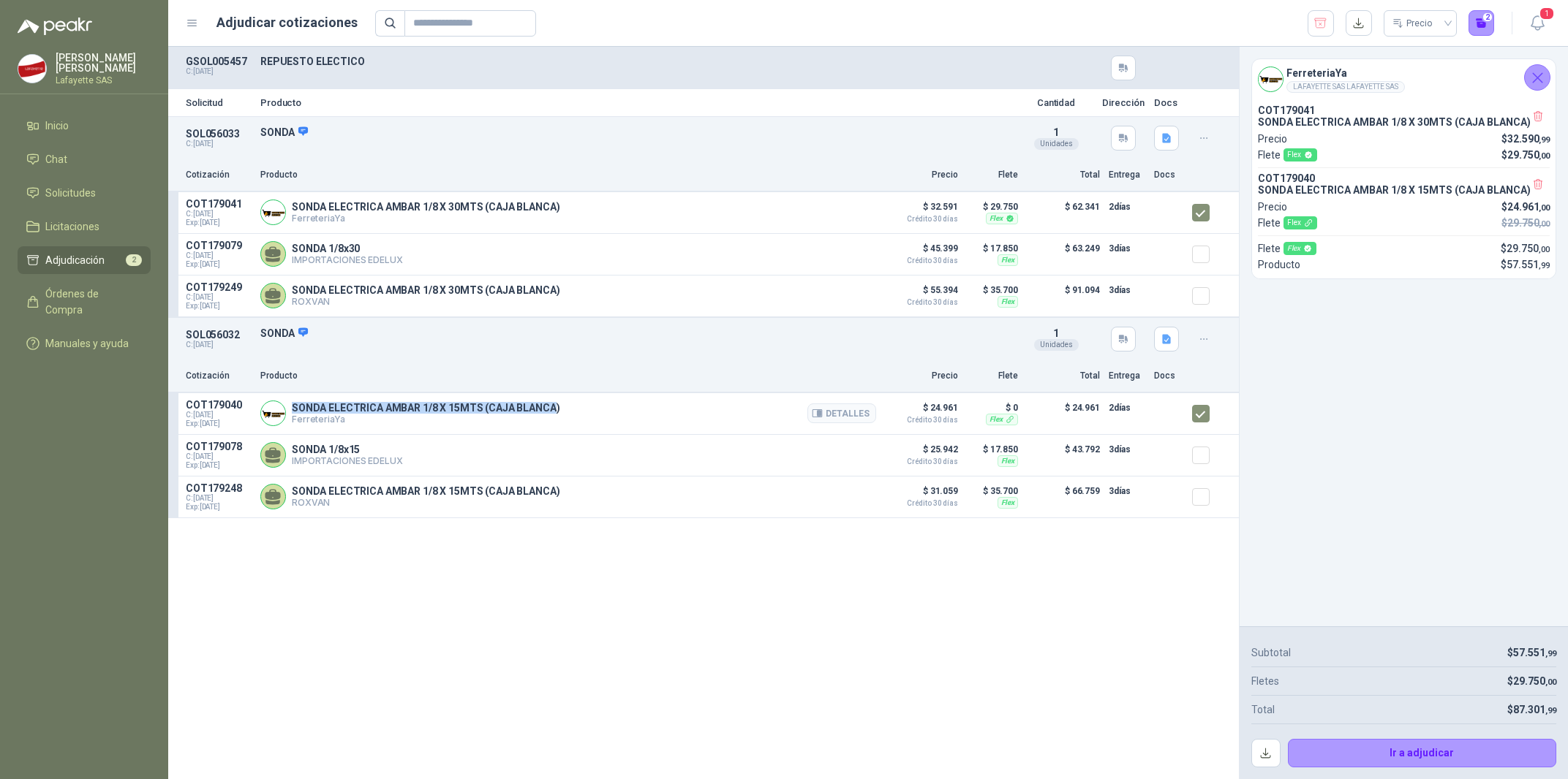
drag, startPoint x: 294, startPoint y: 407, endPoint x: 555, endPoint y: 412, distance: 261.0
click at [555, 412] on p "SONDA ELECTRICA AMBAR 1/8 X 15MTS (CAJA BLANCA)" at bounding box center [426, 408] width 268 height 12
copy p "SONDA ELECTRICA AMBAR 1/8 X 15MTS (CAJA BLANCA"
click at [827, 207] on button "Detalles" at bounding box center [841, 212] width 69 height 20
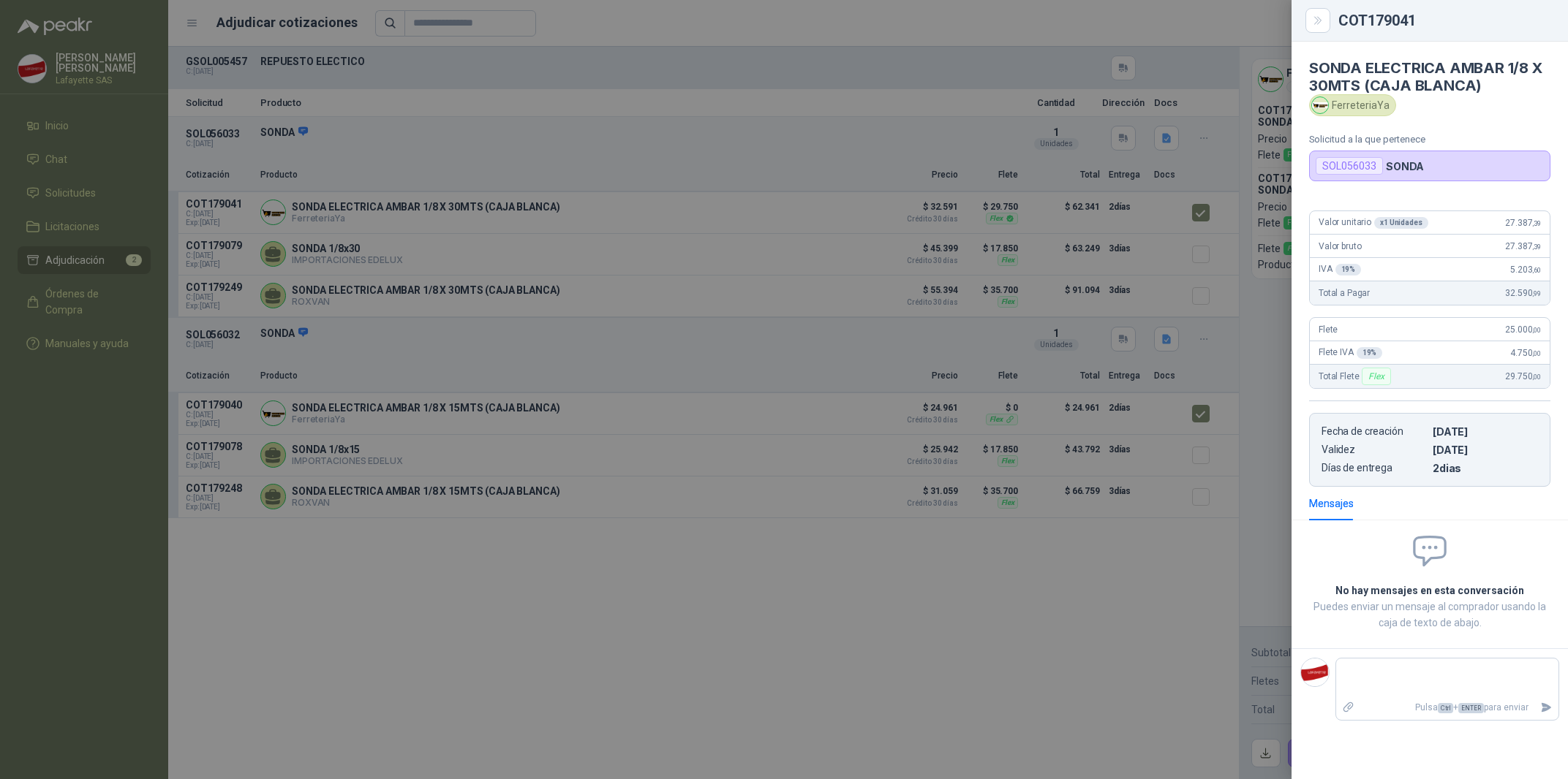
click at [449, 329] on div at bounding box center [784, 389] width 1568 height 779
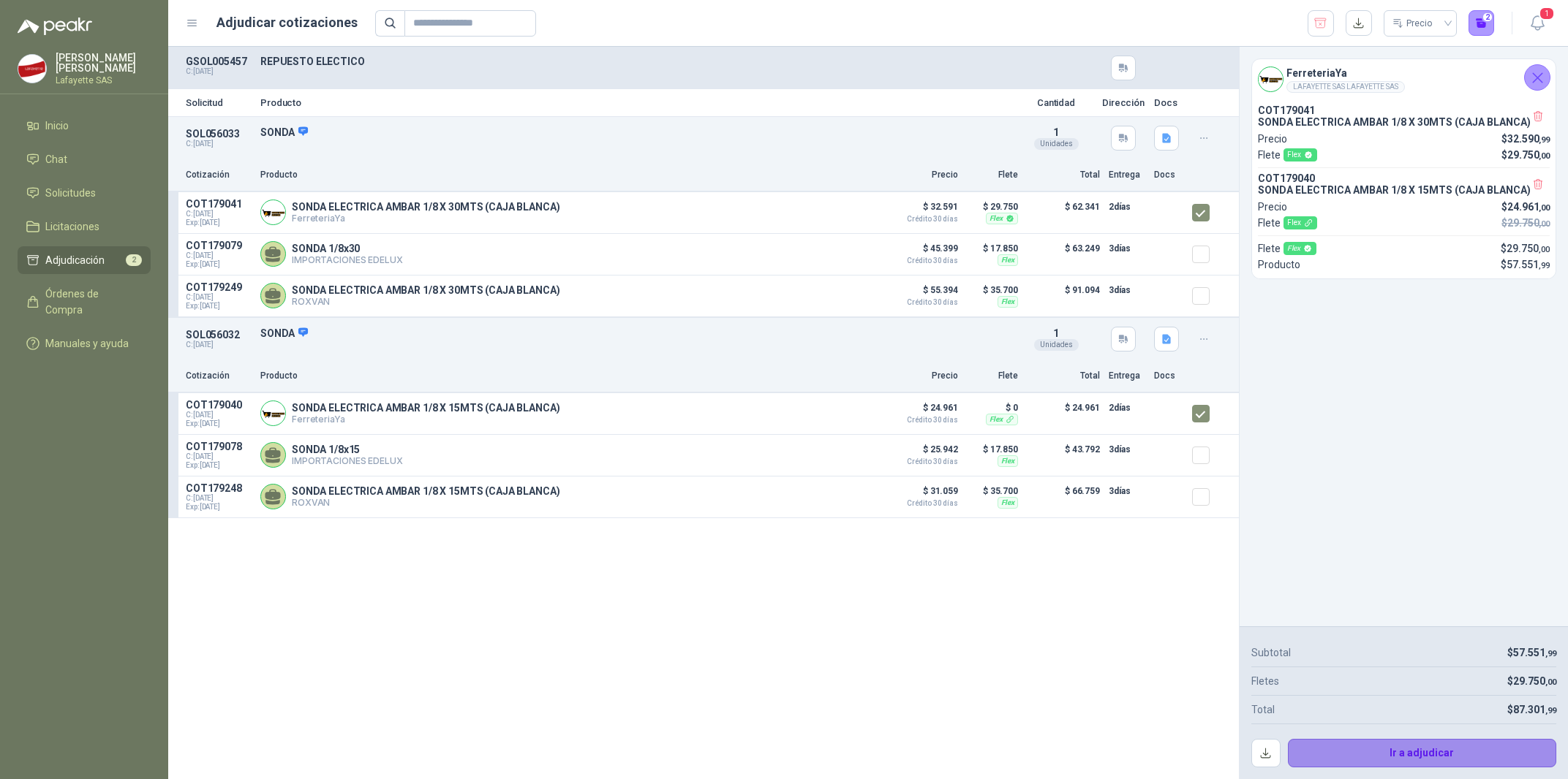
click at [1400, 762] on button "Ir a adjudicar" at bounding box center [1422, 754] width 269 height 29
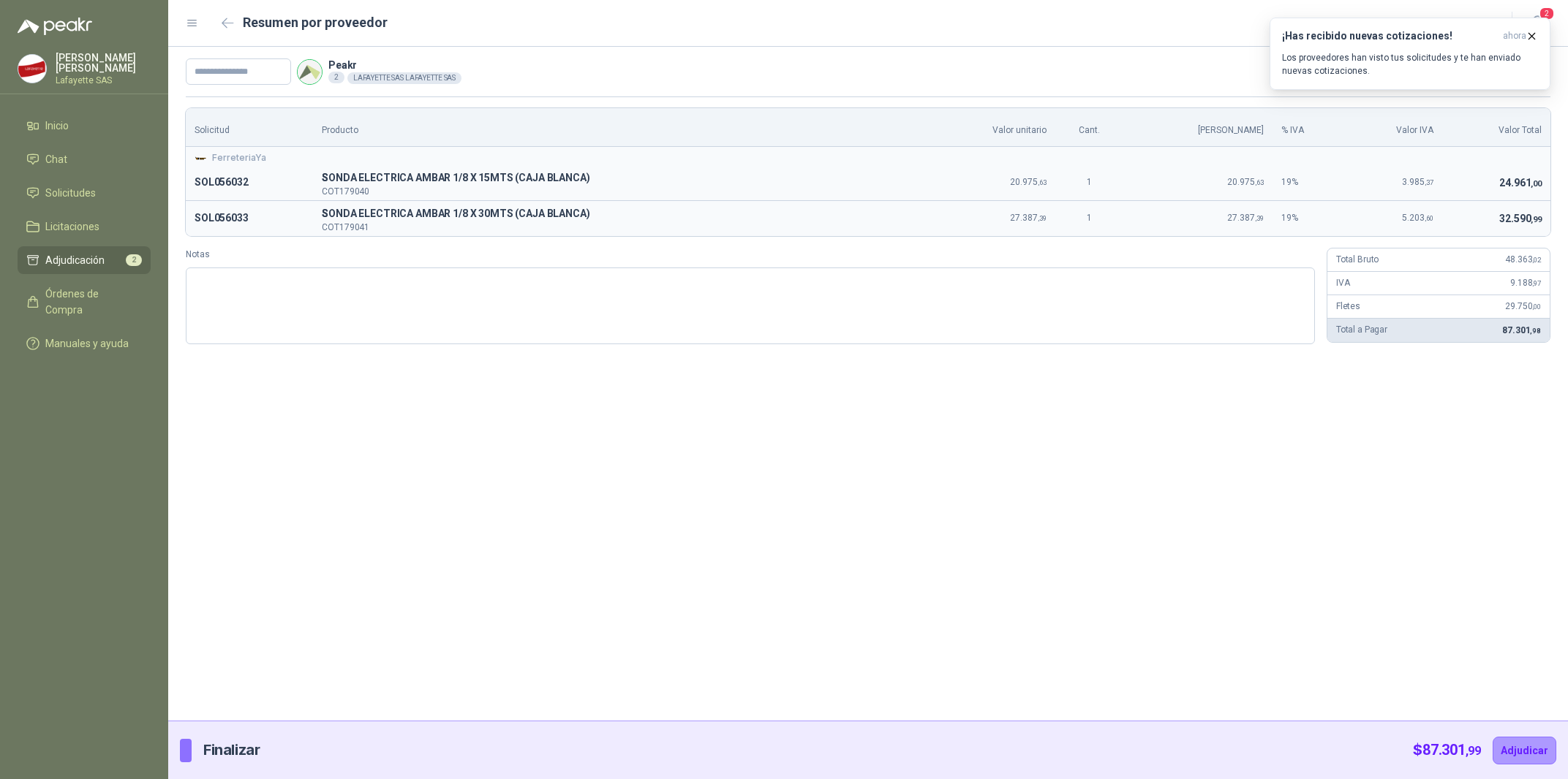
click at [249, 58] on div "Peakr 2 LAFAYETTE SAS LAFAYETTE SAS $ 87.301 ,98" at bounding box center [868, 72] width 1400 height 49
click at [238, 73] on input "text" at bounding box center [239, 72] width 105 height 26
paste input "*******"
type input "*********"
click at [745, 510] on div "********* Peakr 2 LAFAYETTE SAS LAFAYETTE SAS $ 87.301 ,98 Solicitud Producto V…" at bounding box center [868, 384] width 1400 height 674
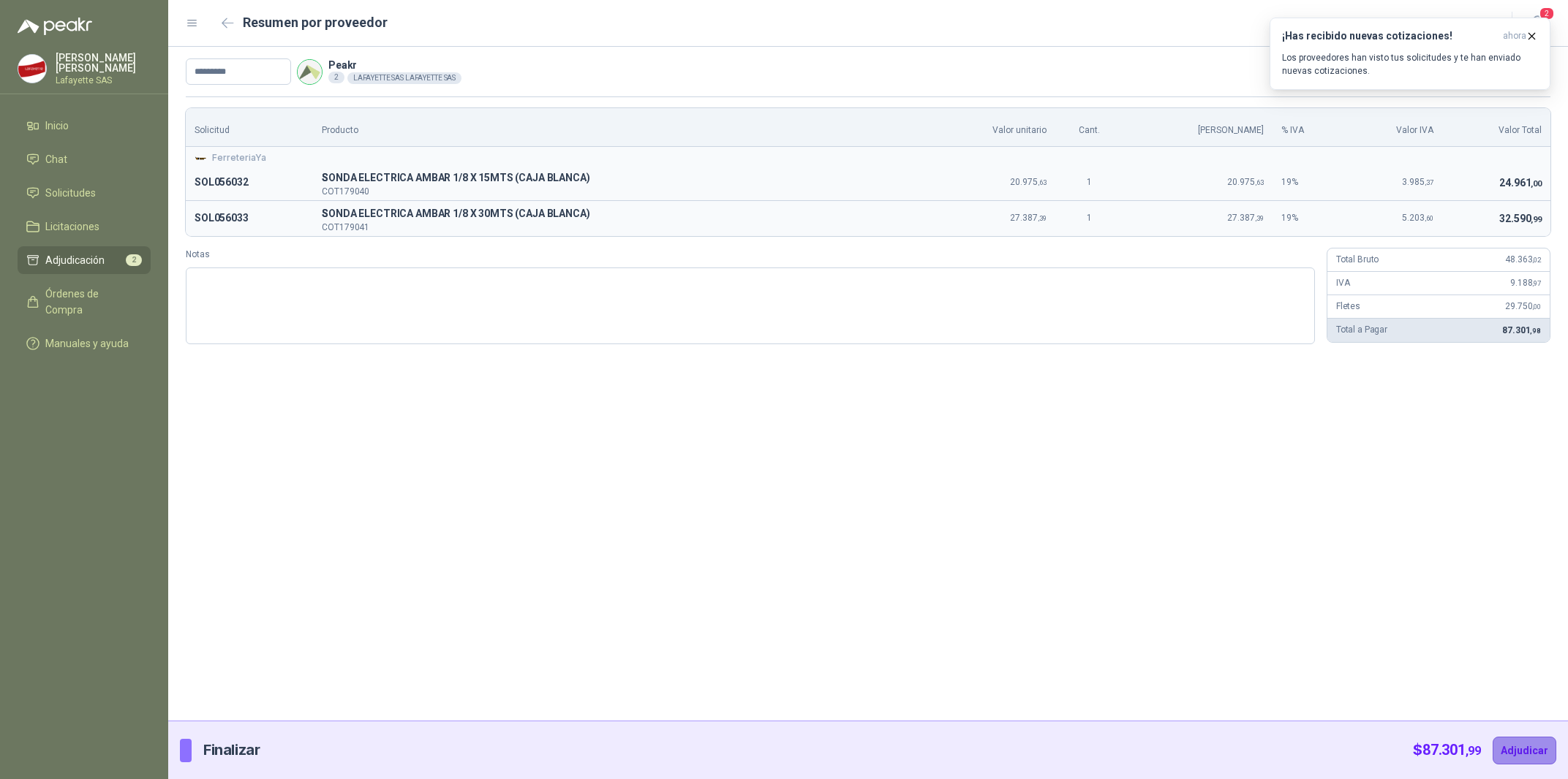
click at [1513, 747] on button "Adjudicar" at bounding box center [1525, 750] width 63 height 28
